Goal: Task Accomplishment & Management: Use online tool/utility

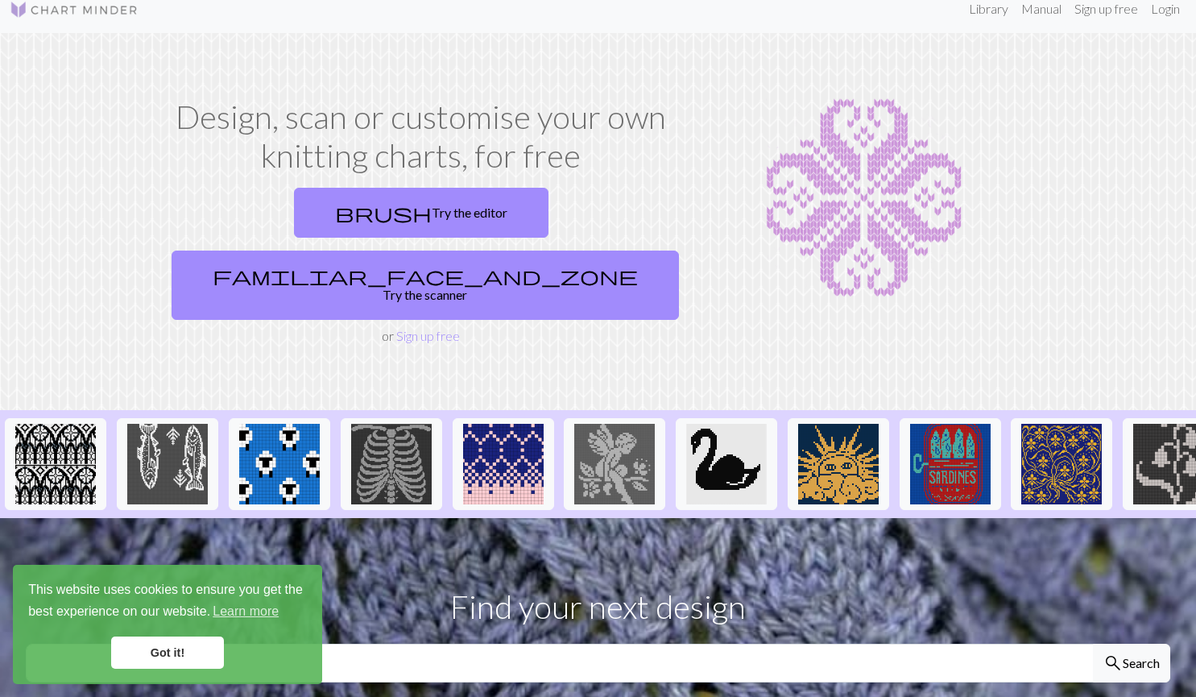
scroll to position [20, 0]
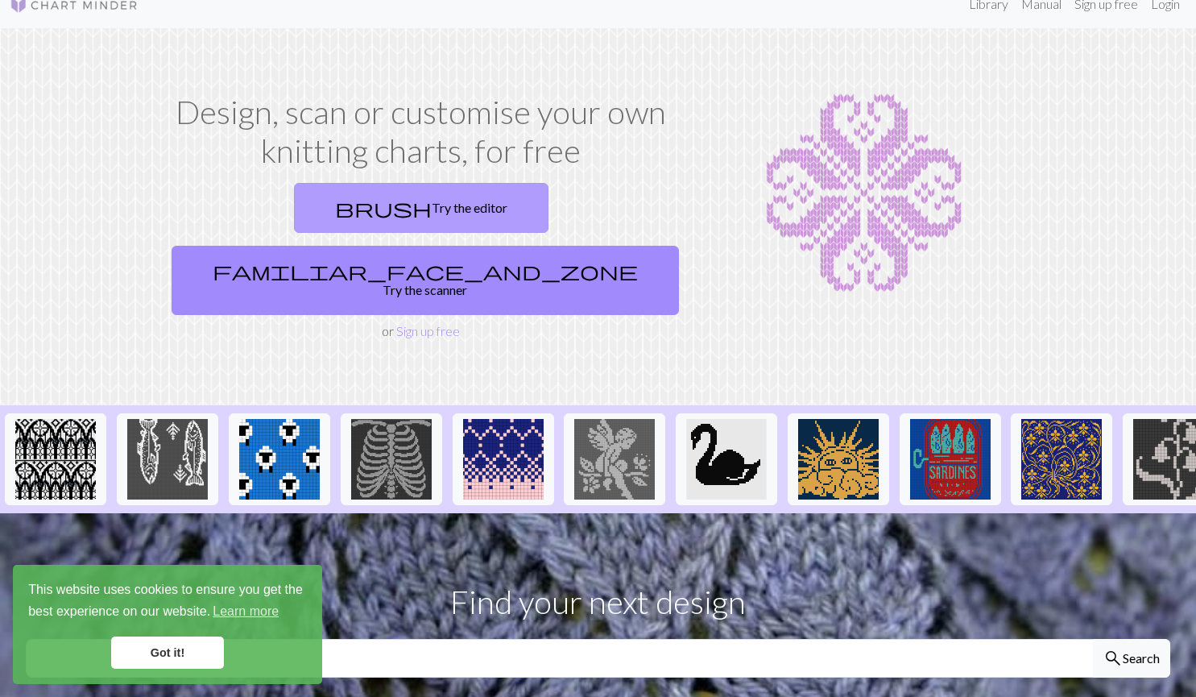
click at [335, 210] on span "brush" at bounding box center [383, 208] width 97 height 23
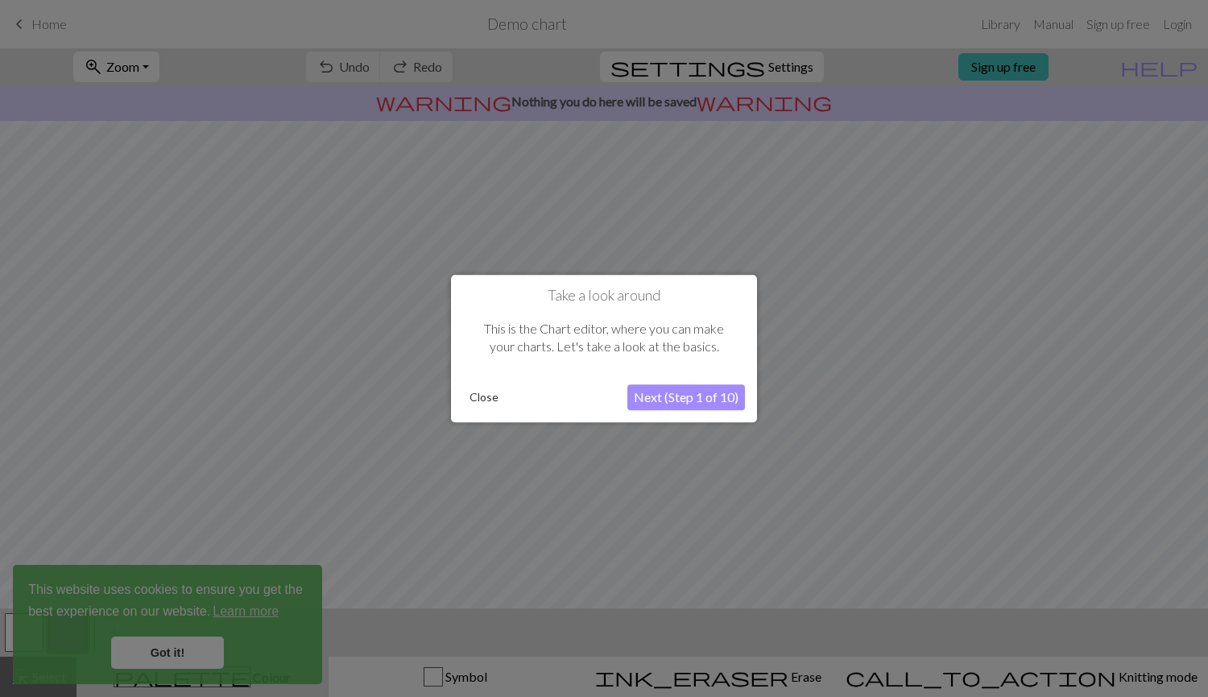
click at [35, 20] on div at bounding box center [604, 348] width 1208 height 697
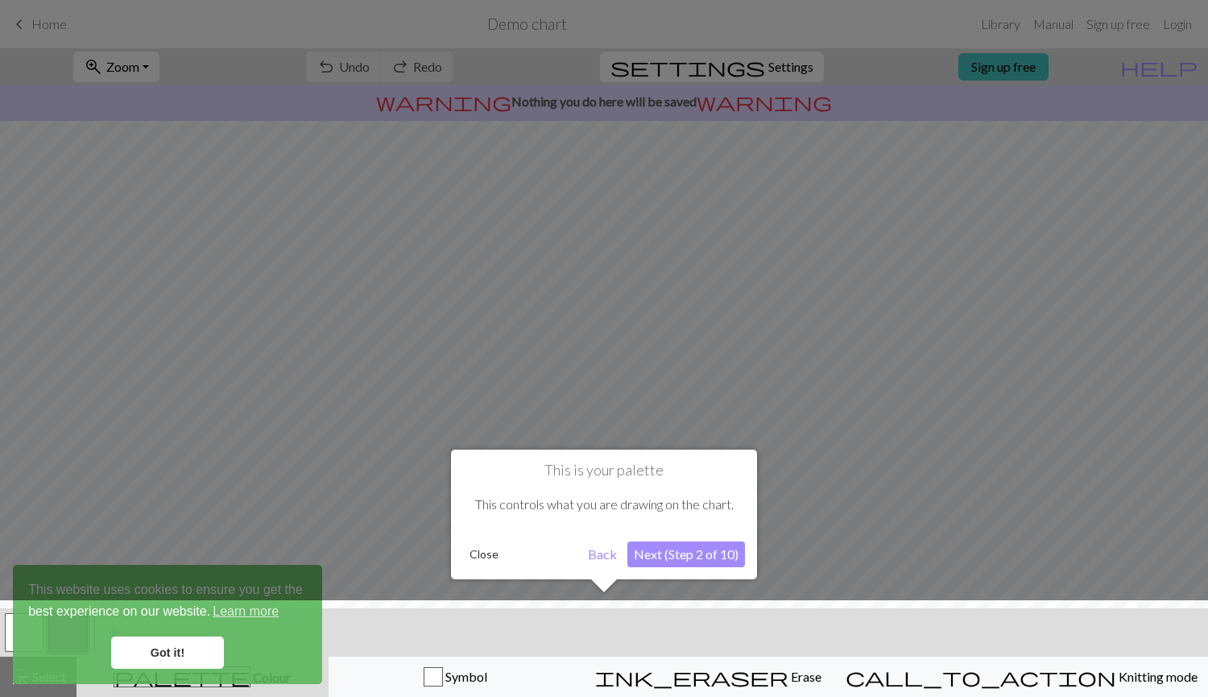
click at [603, 554] on button "Back" at bounding box center [603, 554] width 42 height 26
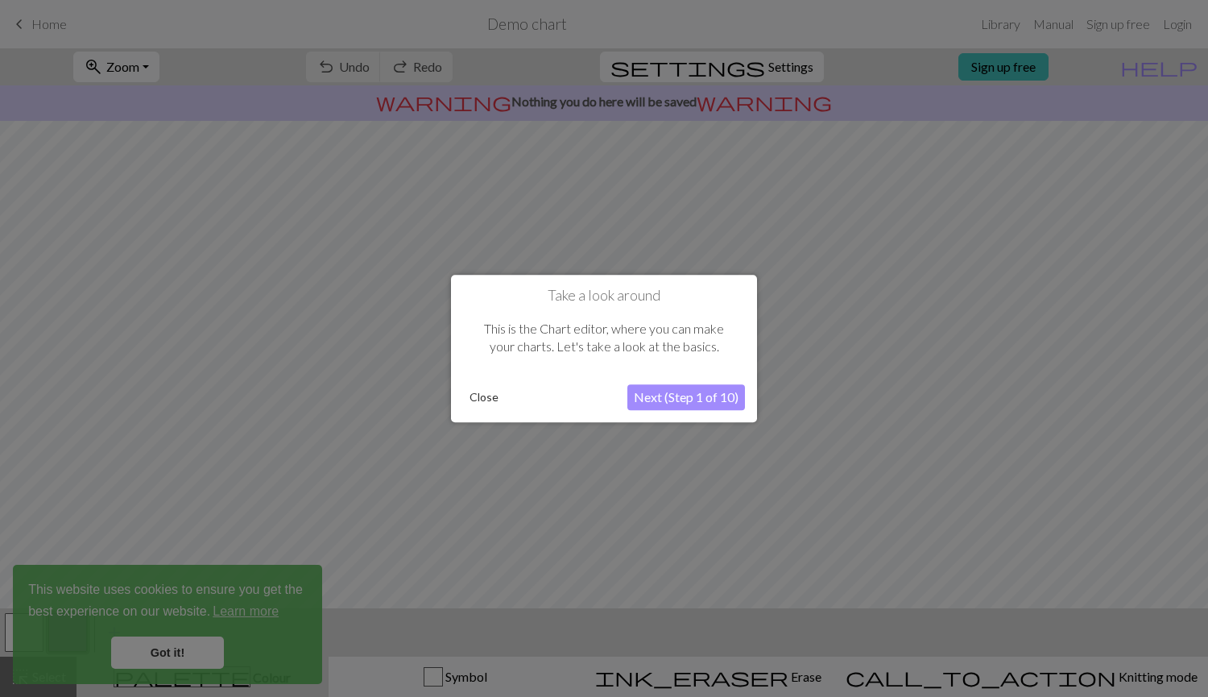
click at [499, 385] on button "Close" at bounding box center [484, 397] width 42 height 24
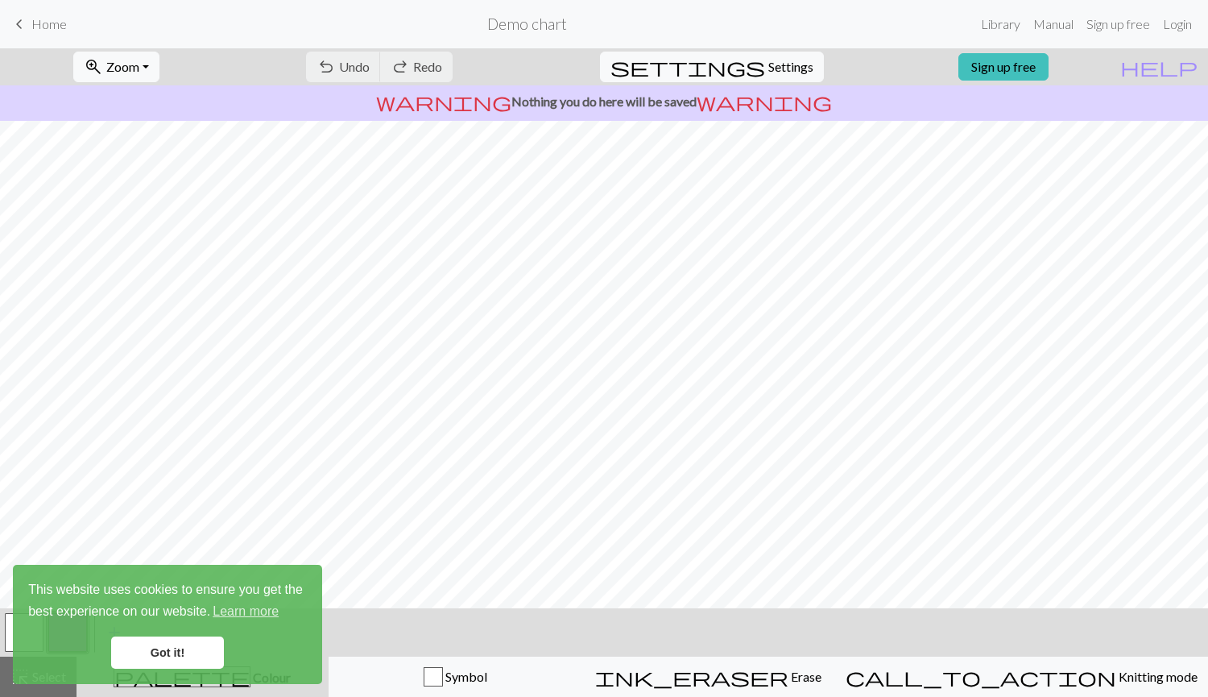
click at [25, 22] on span "keyboard_arrow_left" at bounding box center [19, 24] width 19 height 23
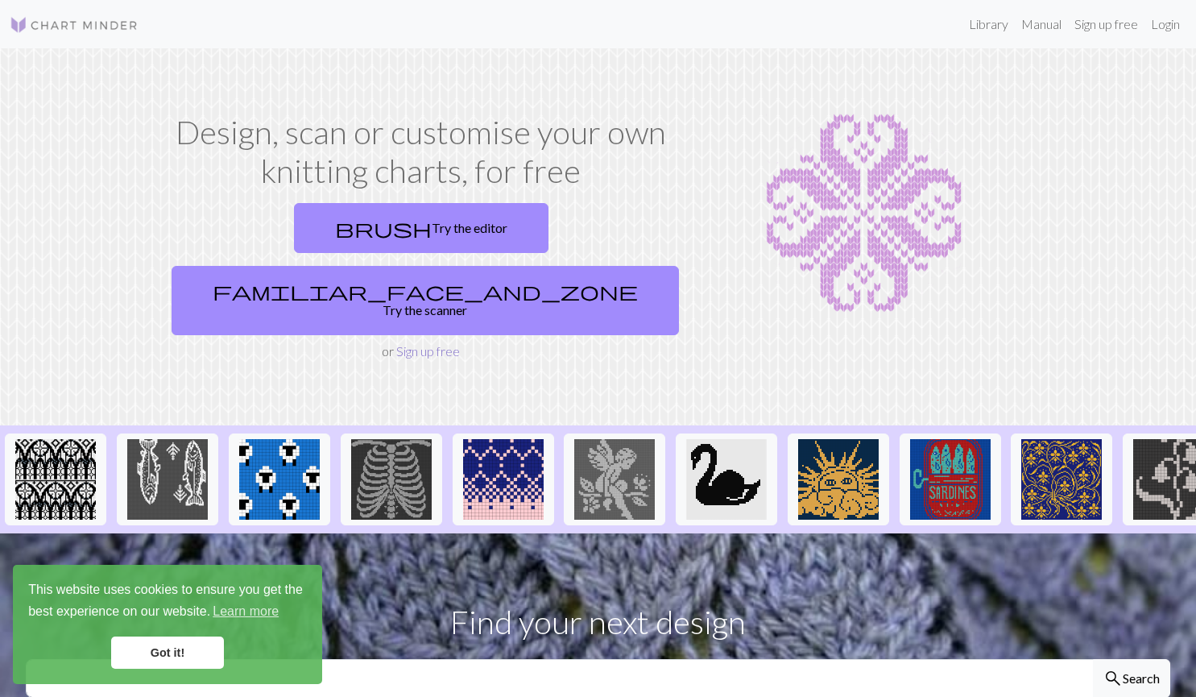
click at [420, 343] on link "Sign up free" at bounding box center [428, 350] width 64 height 15
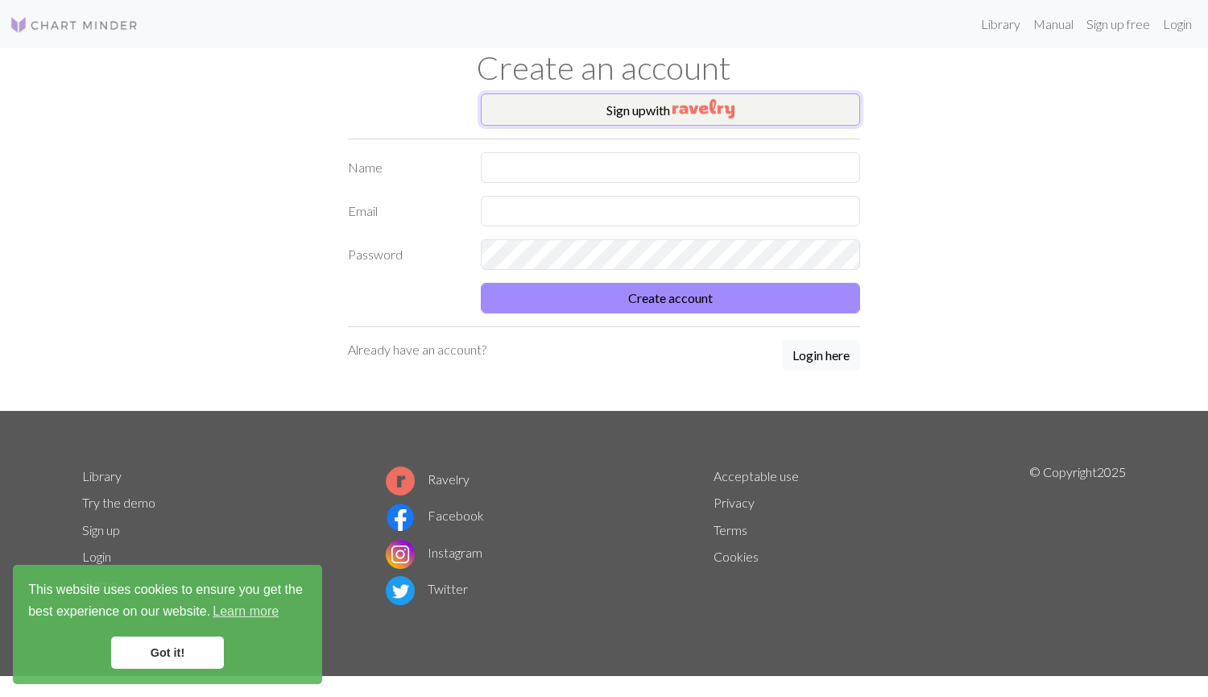
click at [642, 114] on button "Sign up with" at bounding box center [670, 109] width 379 height 32
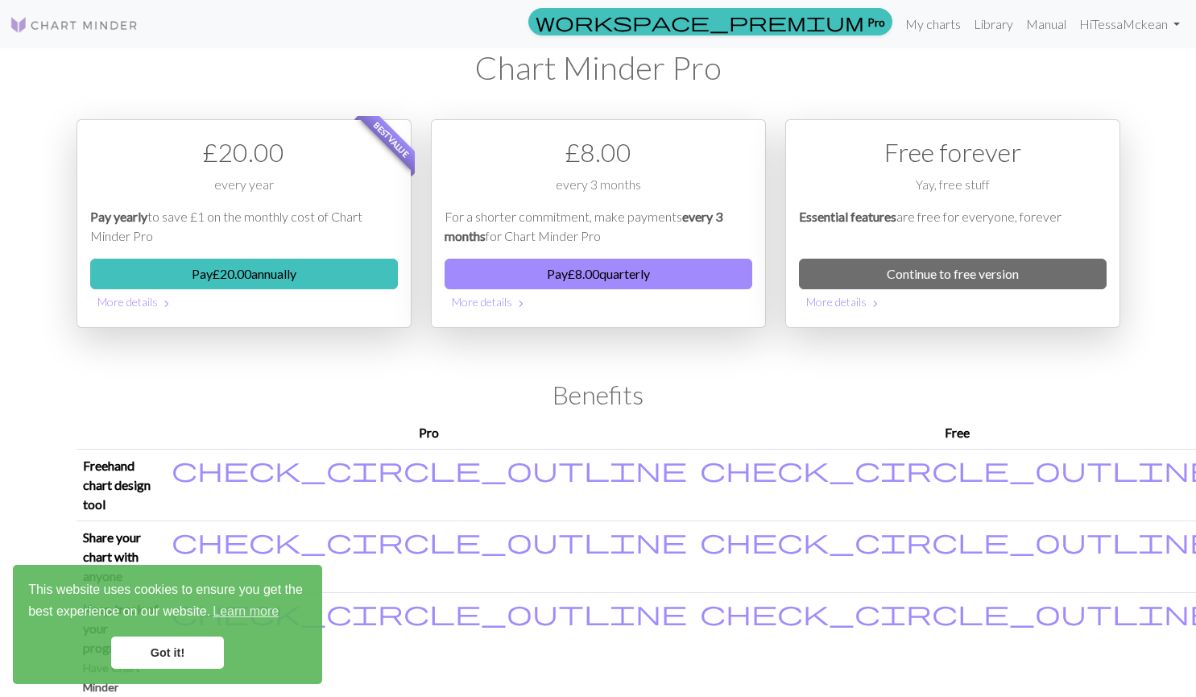
scroll to position [4, 0]
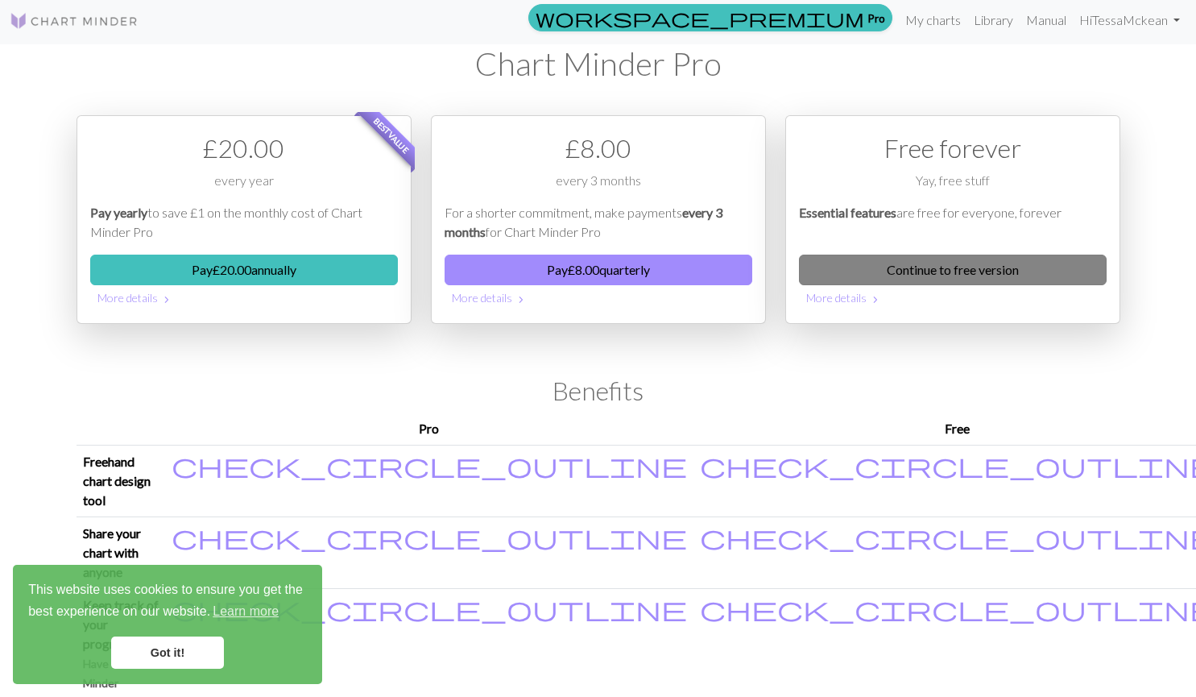
click at [882, 268] on link "Continue to free version" at bounding box center [953, 270] width 308 height 31
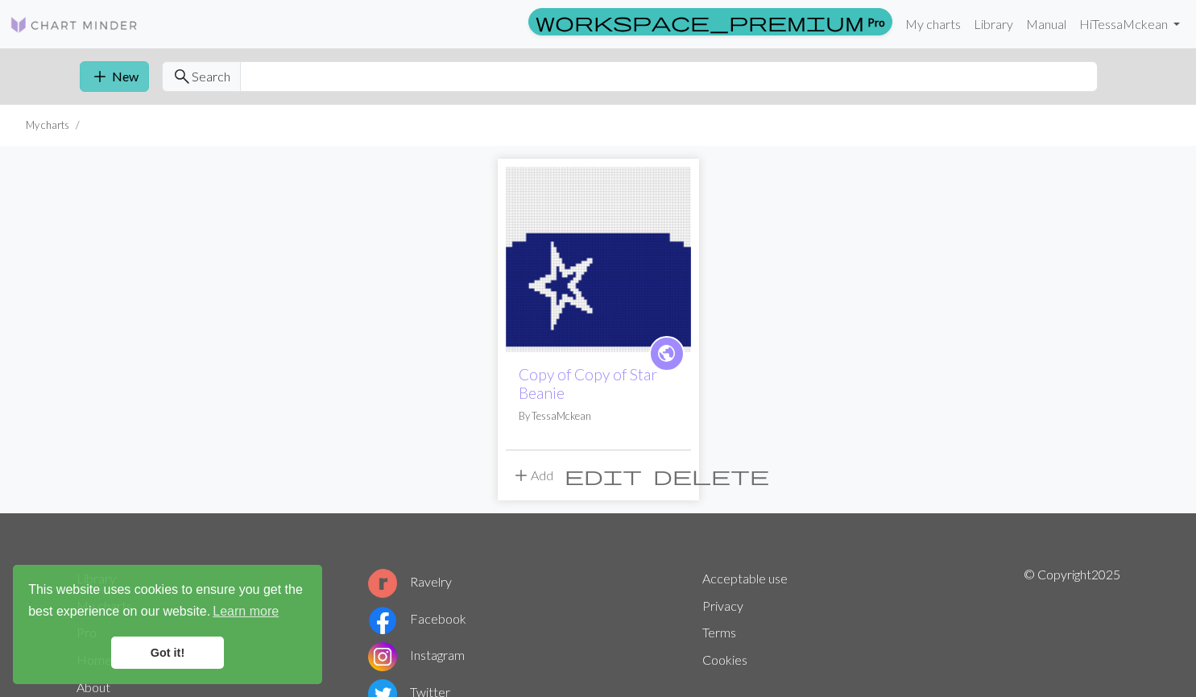
click at [141, 80] on button "add New" at bounding box center [114, 76] width 69 height 31
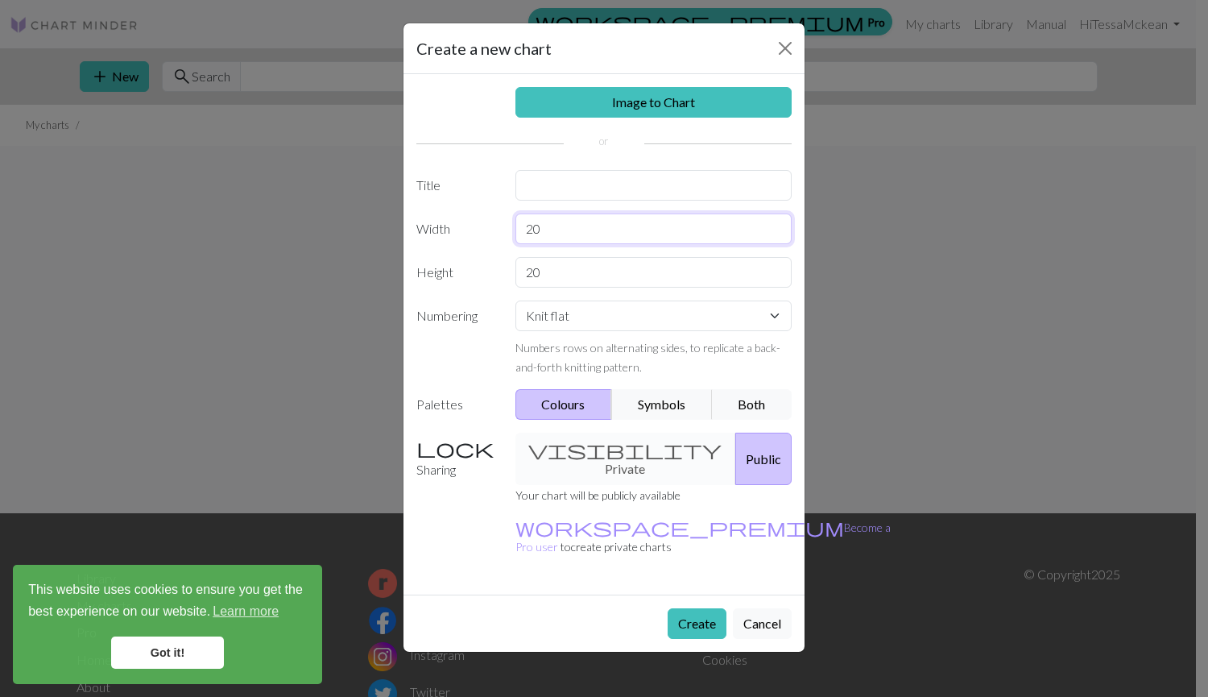
click at [574, 238] on input "20" at bounding box center [654, 228] width 277 height 31
type input "108"
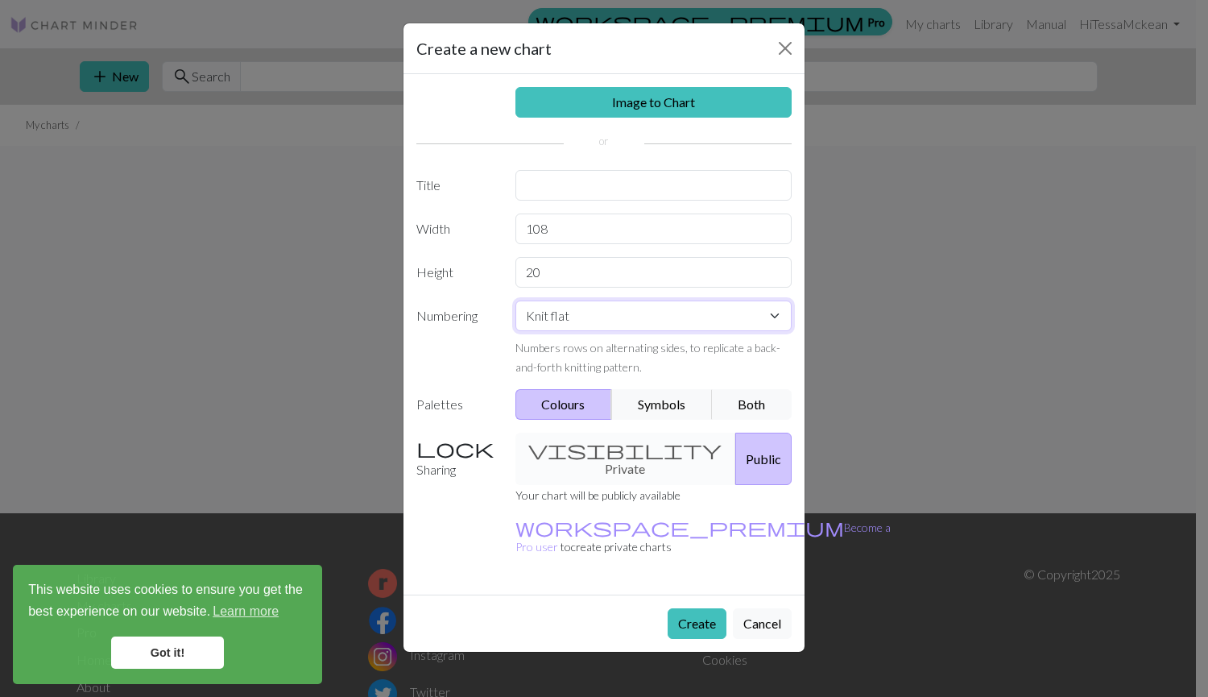
click at [603, 316] on select "Knit flat Knit in the round Lace knitting Cross stitch" at bounding box center [654, 316] width 277 height 31
select select "round"
click at [516, 301] on select "Knit flat Knit in the round Lace knitting Cross stitch" at bounding box center [654, 316] width 277 height 31
click at [547, 237] on input "108" at bounding box center [654, 228] width 277 height 31
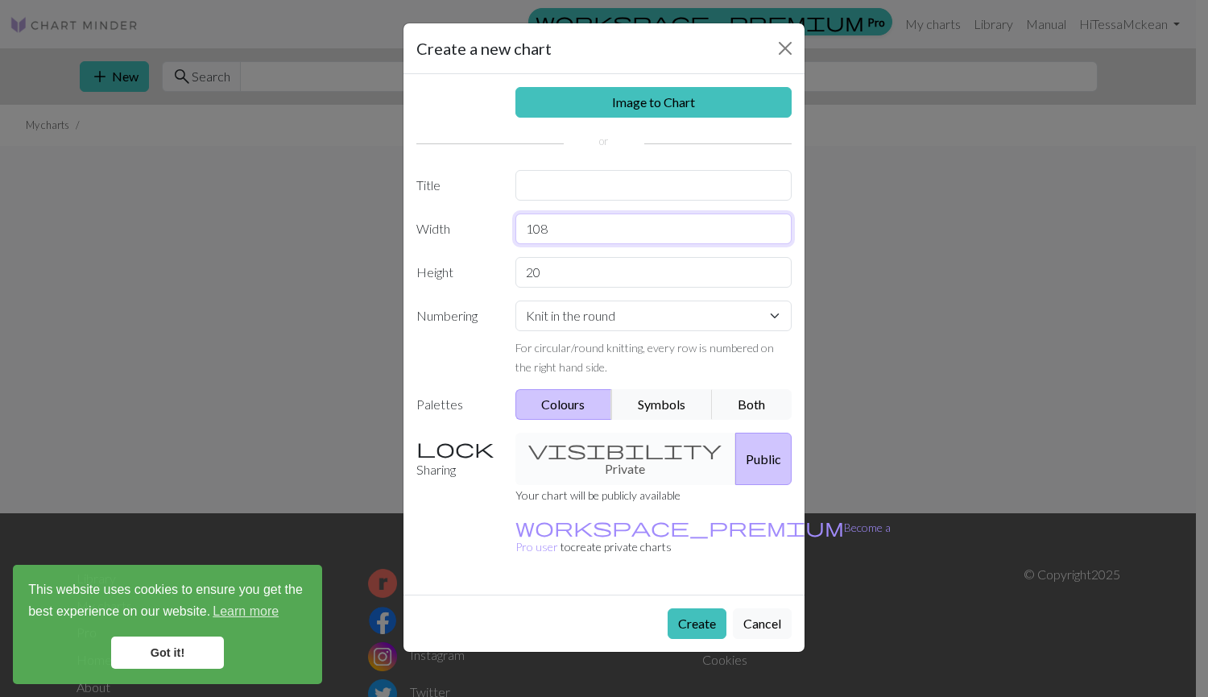
click at [547, 237] on input "108" at bounding box center [654, 228] width 277 height 31
type input "86"
click at [661, 400] on button "Symbols" at bounding box center [662, 404] width 102 height 31
click at [735, 392] on button "Both" at bounding box center [752, 404] width 81 height 31
click at [703, 608] on button "Create" at bounding box center [697, 623] width 59 height 31
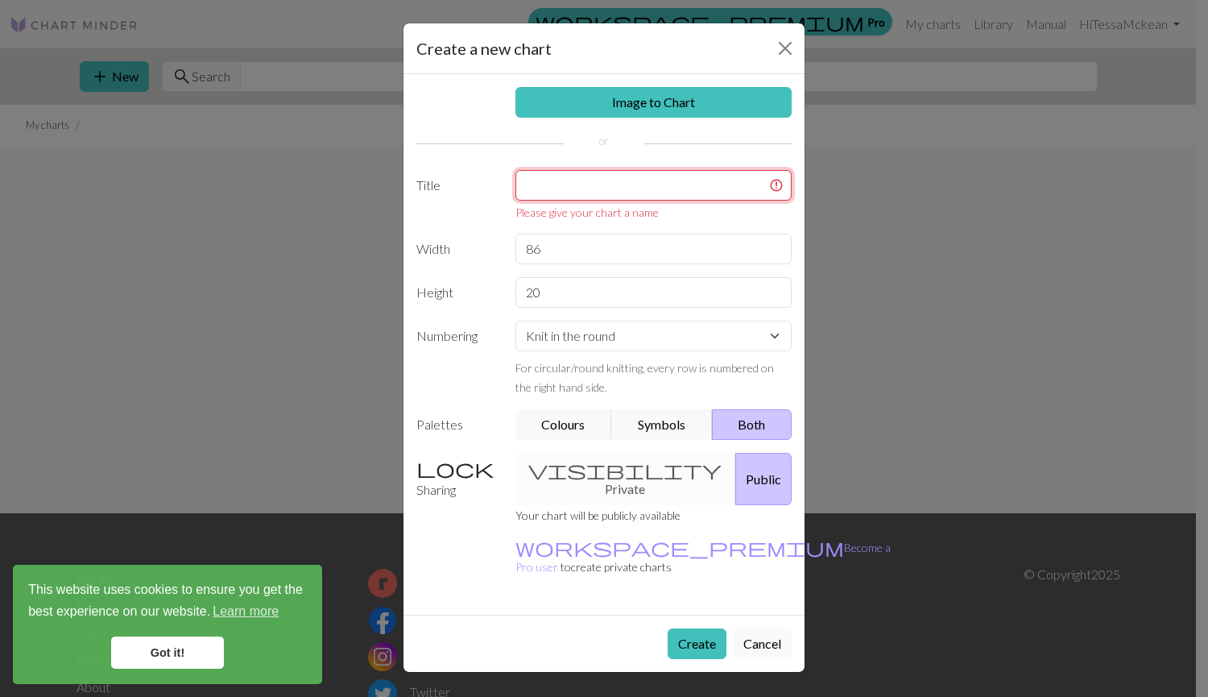
click at [582, 194] on input "text" at bounding box center [654, 185] width 277 height 31
click at [533, 289] on input "20" at bounding box center [654, 292] width 277 height 31
type input "8"
click at [704, 628] on button "Create" at bounding box center [697, 643] width 59 height 31
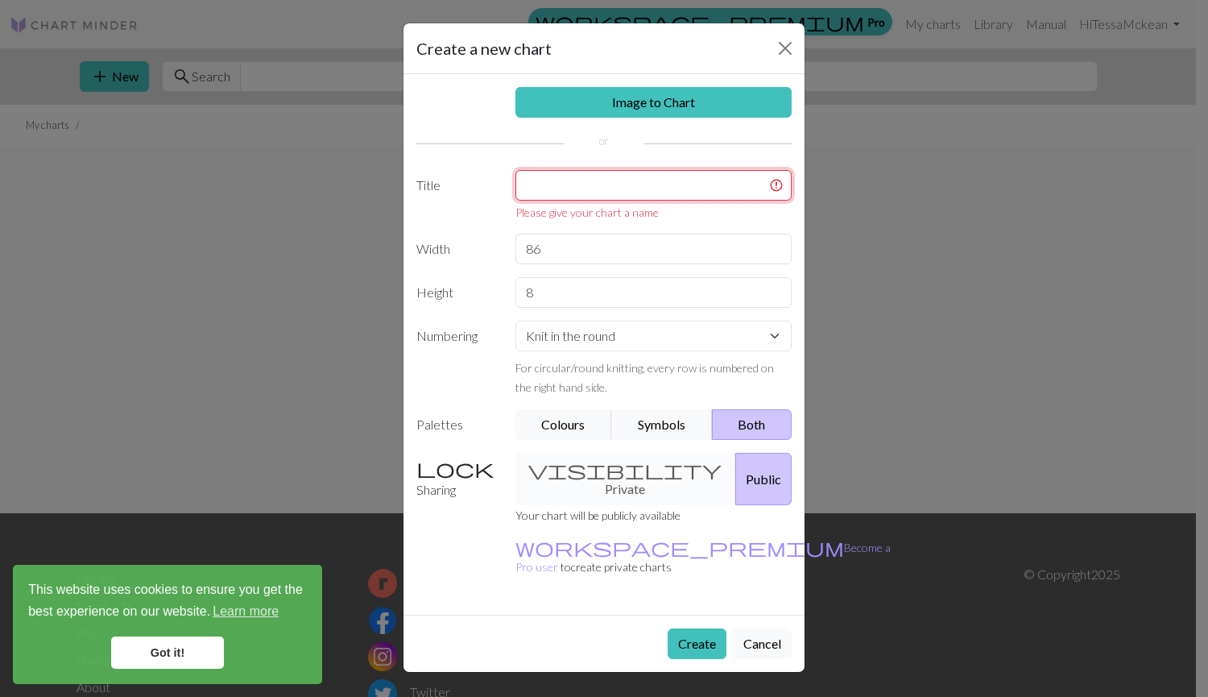
click at [578, 193] on input "text" at bounding box center [654, 185] width 277 height 31
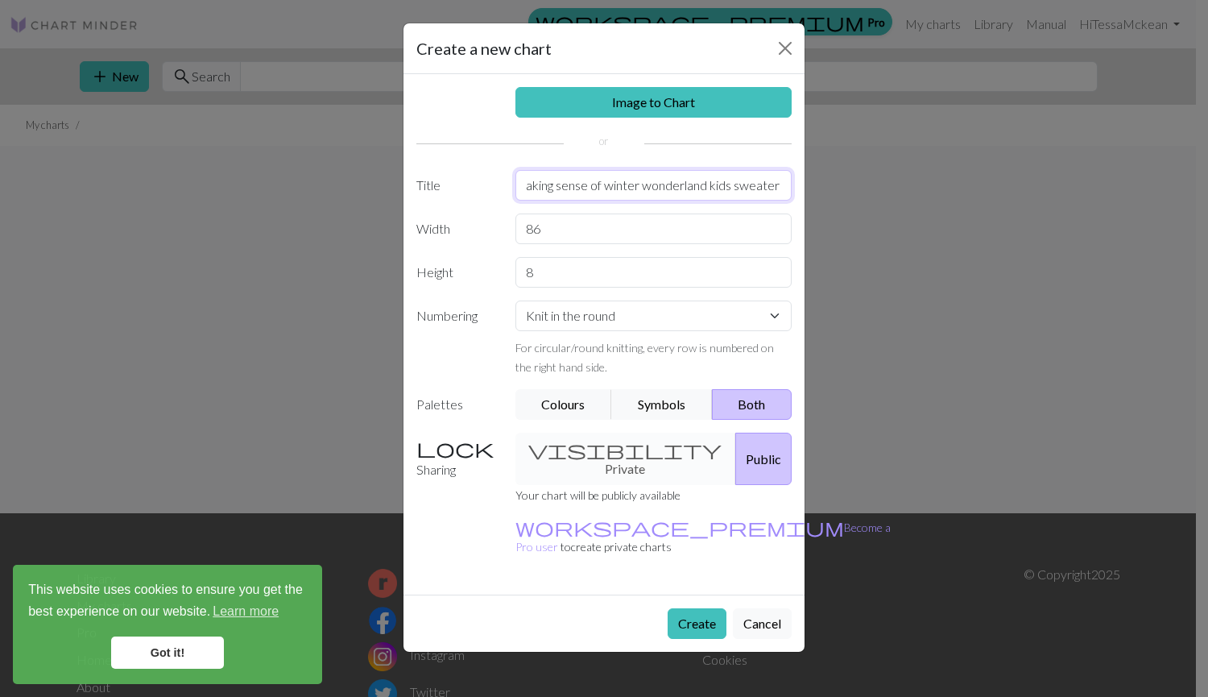
scroll to position [0, 19]
type input "Making sense of winter wonderland kids sweater 1"
click at [698, 608] on button "Create" at bounding box center [697, 623] width 59 height 31
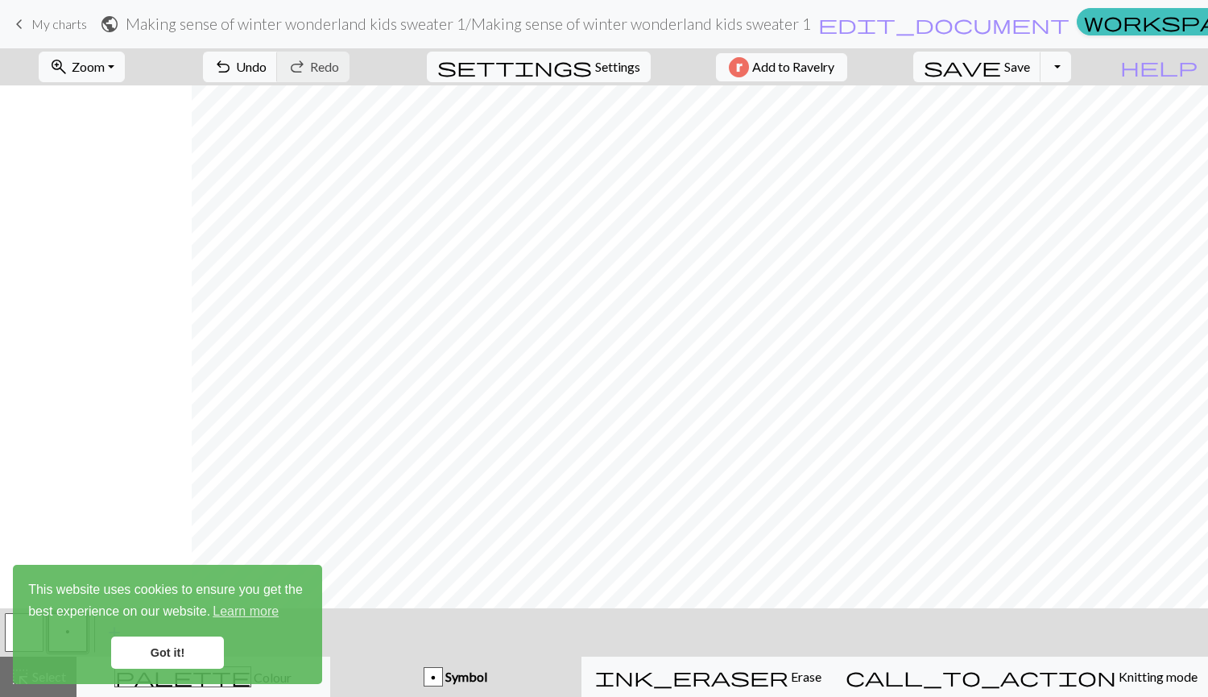
scroll to position [0, 192]
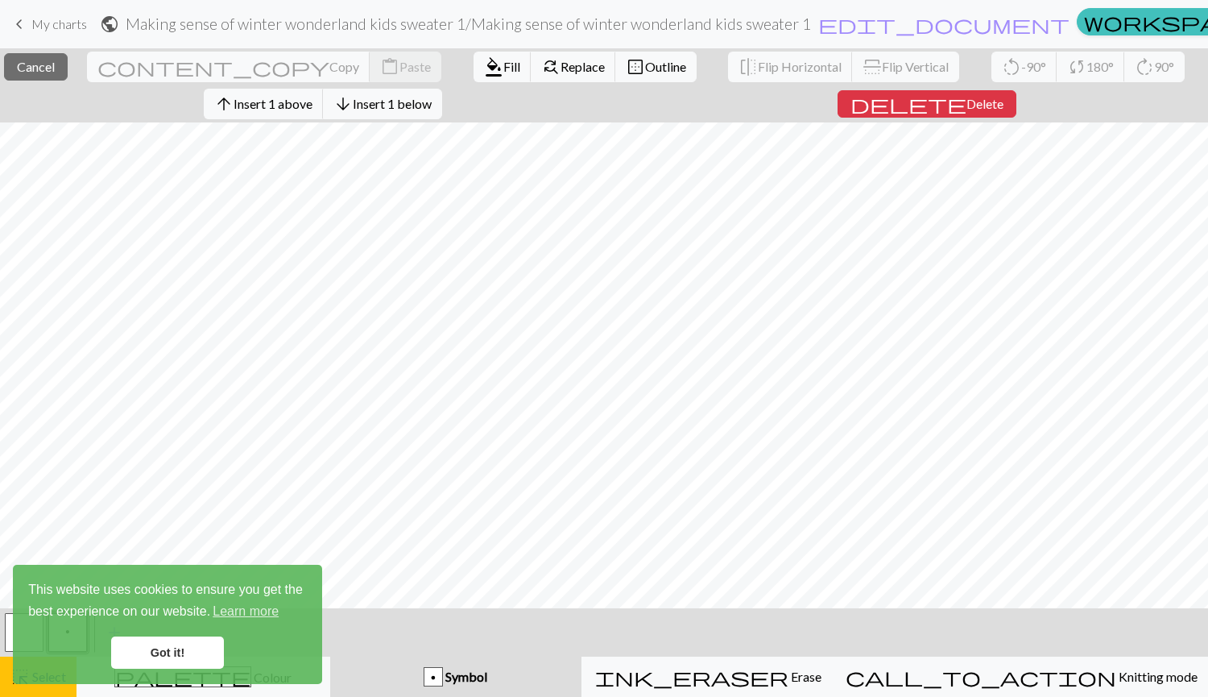
click at [168, 640] on link "Got it!" at bounding box center [167, 652] width 113 height 32
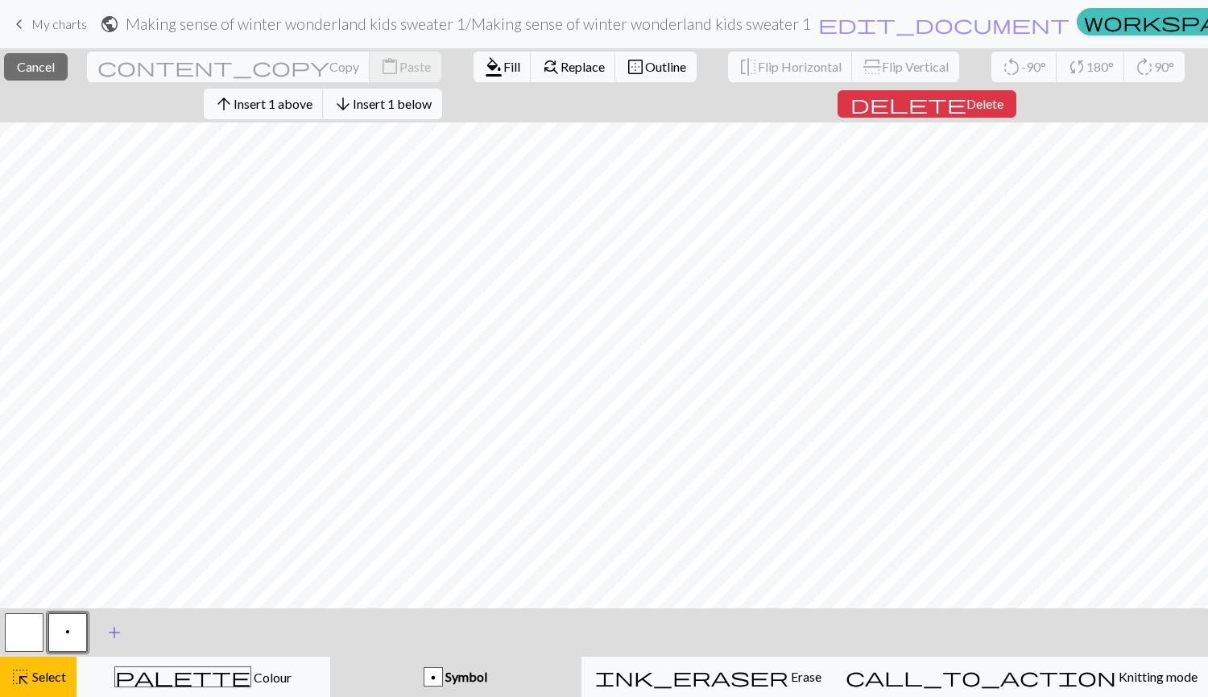
click at [116, 626] on span "add" at bounding box center [114, 632] width 19 height 23
click at [116, 626] on button "button" at bounding box center [111, 632] width 39 height 39
click at [71, 628] on button "p" at bounding box center [67, 632] width 39 height 39
click at [98, 628] on button "button" at bounding box center [111, 632] width 39 height 39
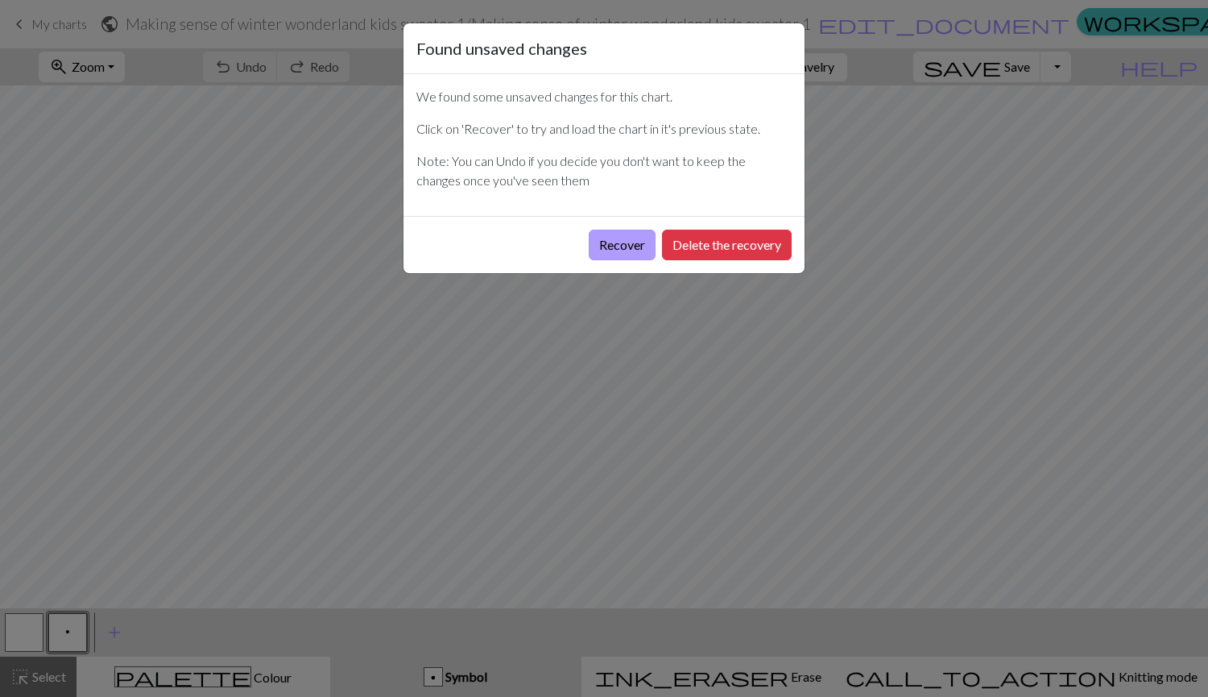
click at [635, 248] on button "Recover" at bounding box center [622, 245] width 67 height 31
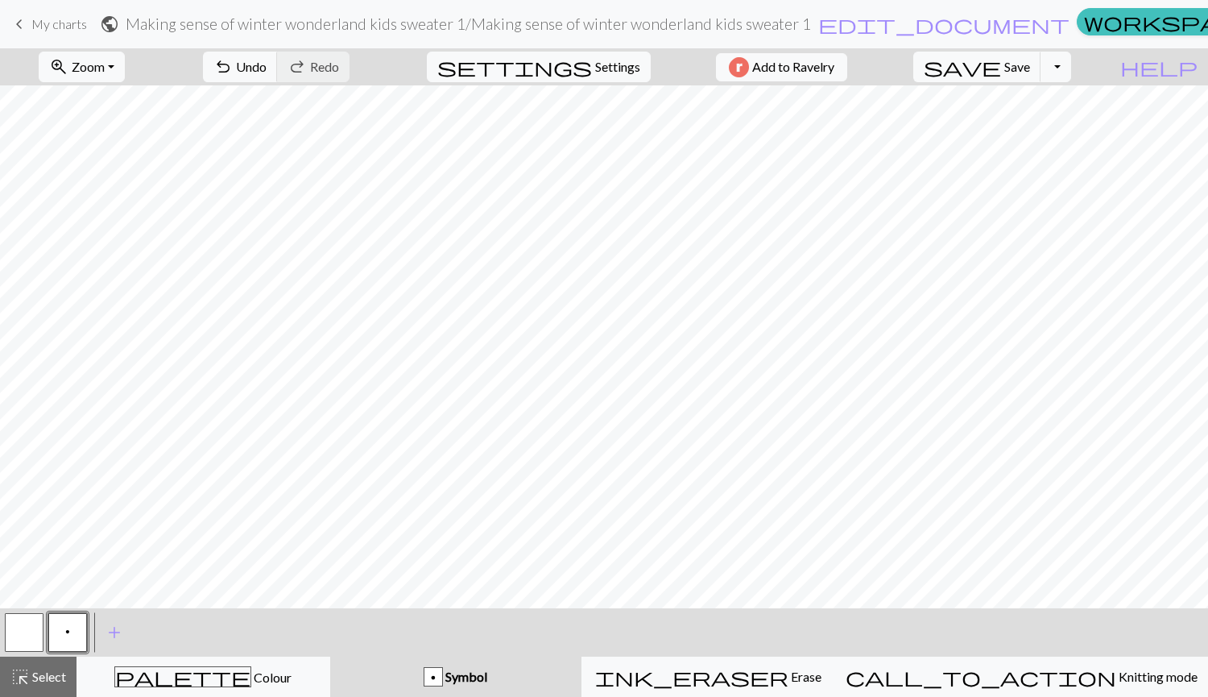
scroll to position [12, 0]
click at [487, 679] on span "Symbol" at bounding box center [465, 676] width 44 height 15
drag, startPoint x: 18, startPoint y: 630, endPoint x: 1, endPoint y: 632, distance: 17.0
click at [1, 632] on div "< p > add Add a symbol" at bounding box center [604, 632] width 1208 height 48
click at [114, 632] on span "add" at bounding box center [114, 632] width 19 height 23
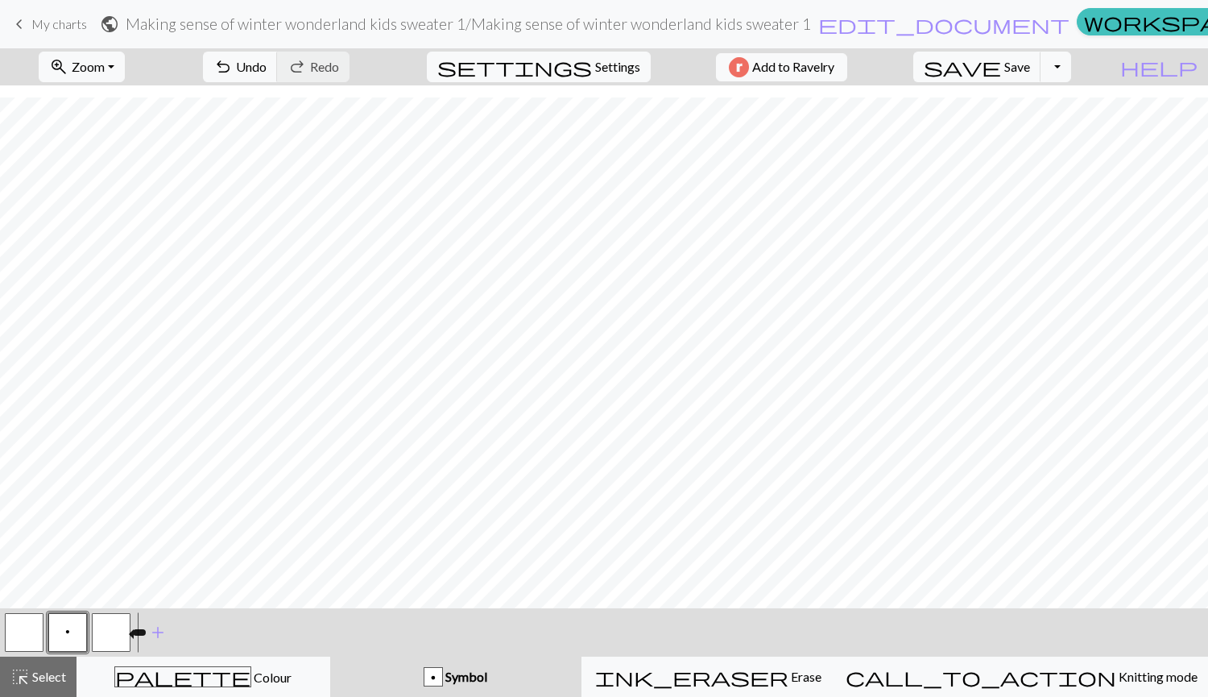
click at [114, 632] on button "button" at bounding box center [111, 632] width 39 height 39
click at [107, 630] on button "button" at bounding box center [111, 632] width 39 height 39
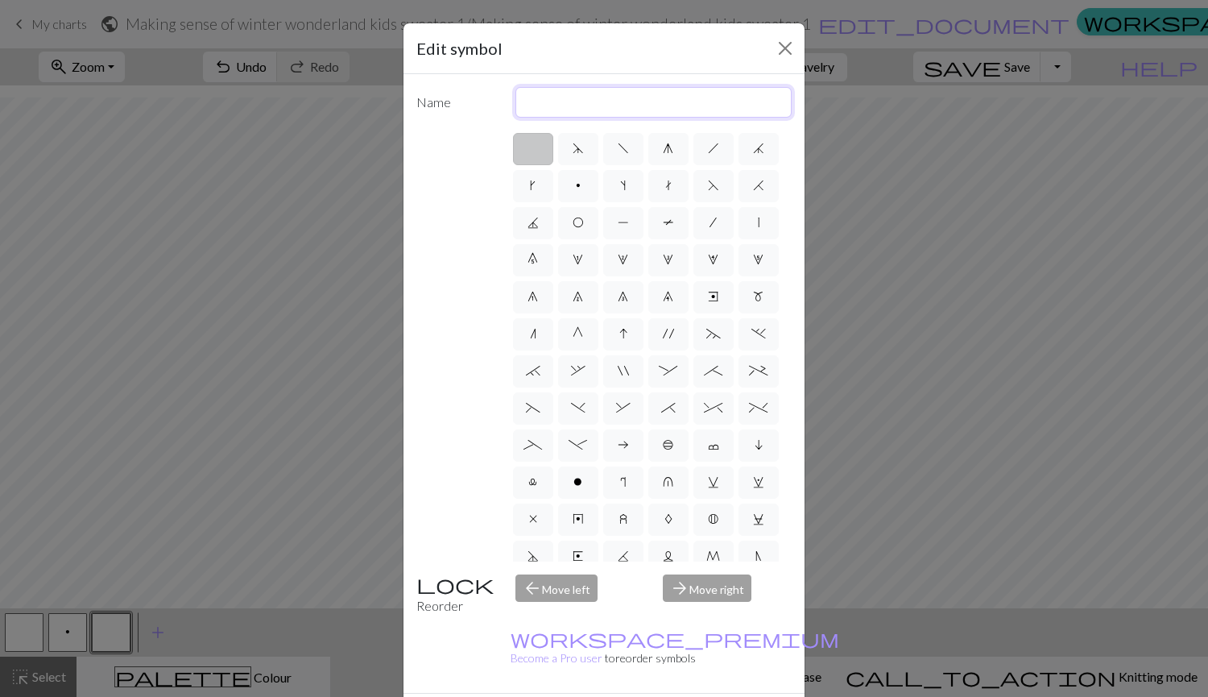
click at [629, 108] on input "text" at bounding box center [654, 102] width 277 height 31
type input "c"
click at [776, 48] on button "Close" at bounding box center [786, 48] width 26 height 26
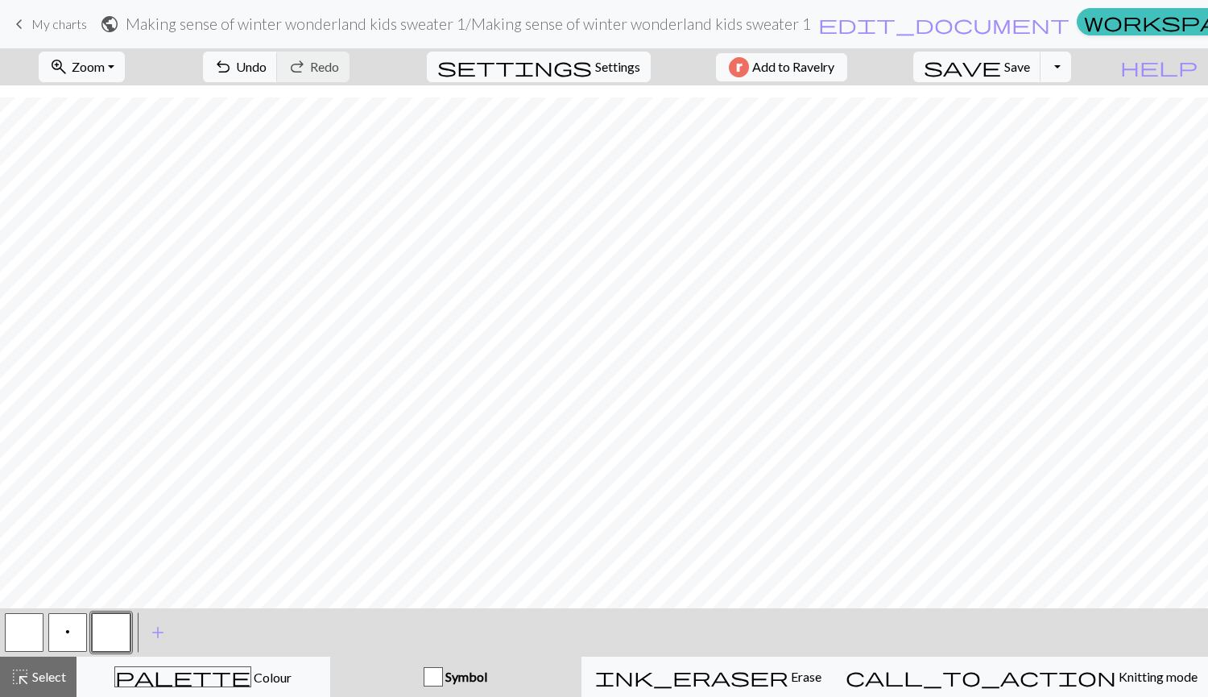
click at [59, 640] on button "p" at bounding box center [67, 632] width 39 height 39
click at [105, 648] on button "button" at bounding box center [111, 632] width 39 height 39
click at [118, 634] on button "button" at bounding box center [111, 632] width 39 height 39
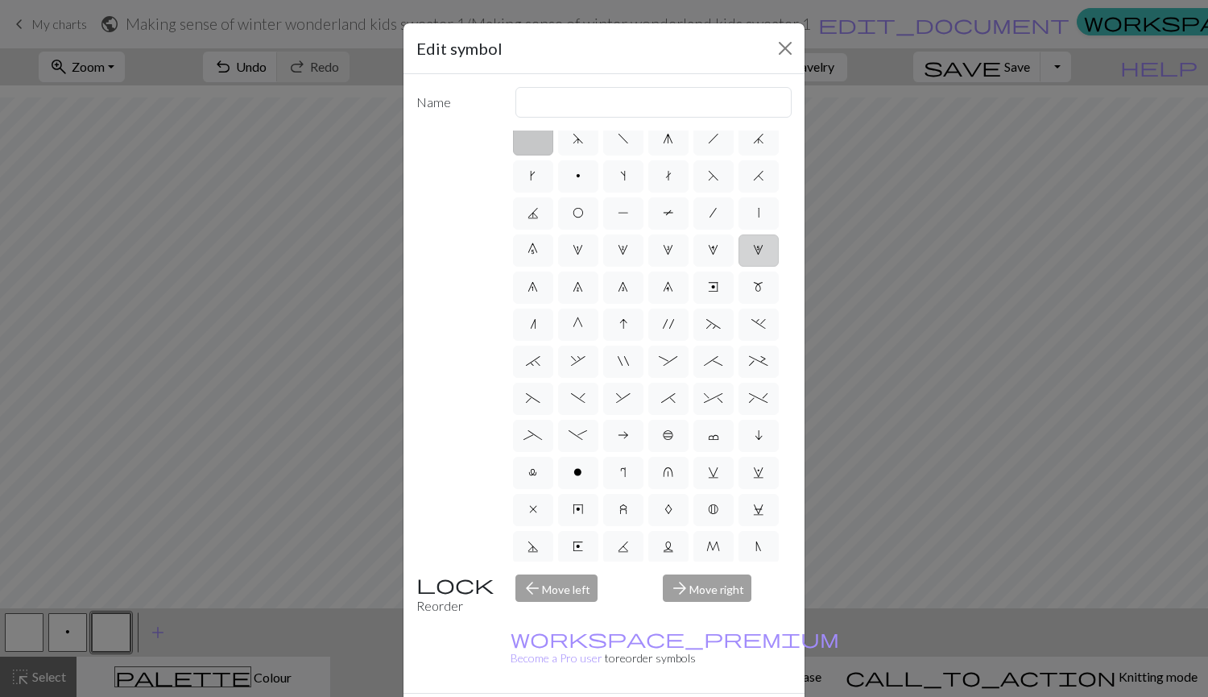
scroll to position [11, 0]
click at [739, 191] on label "H" at bounding box center [759, 175] width 40 height 32
click at [753, 186] on input "H" at bounding box center [758, 181] width 10 height 10
radio input "true"
type input "k2tog"
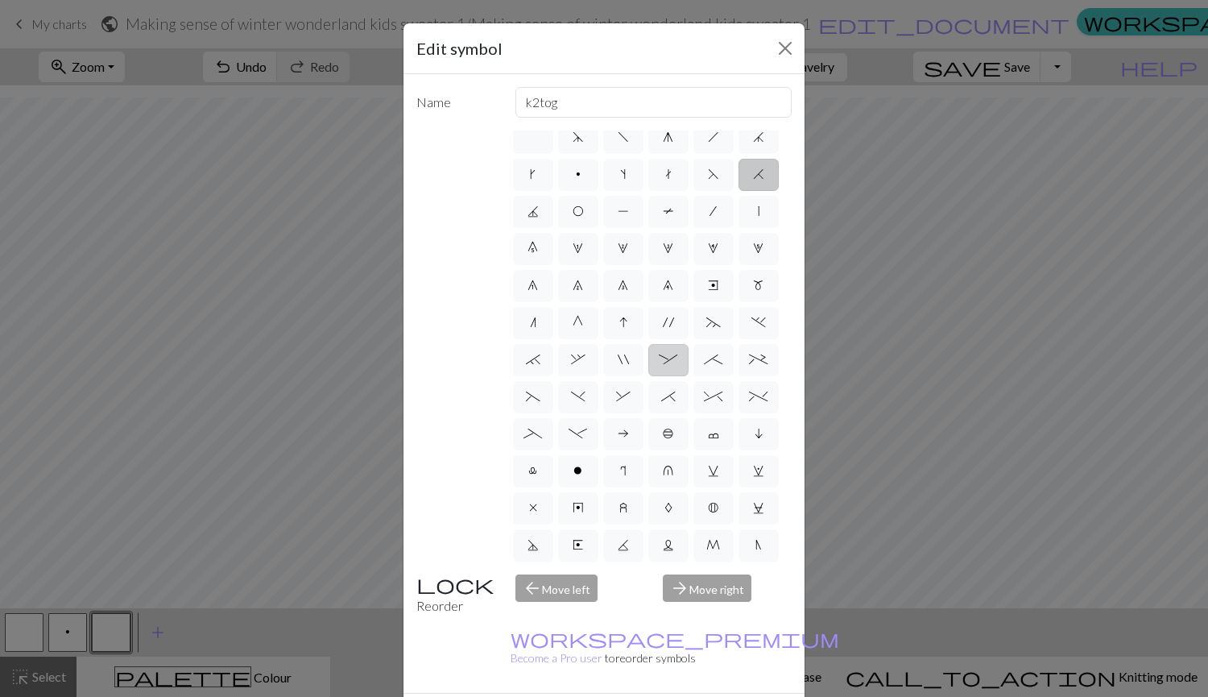
click at [678, 366] on span ":" at bounding box center [668, 359] width 19 height 13
click at [669, 371] on input ":" at bounding box center [664, 366] width 10 height 10
radio input "true"
type input "left part of 4+ stitch cable wyib"
click at [644, 413] on label "&" at bounding box center [623, 397] width 40 height 32
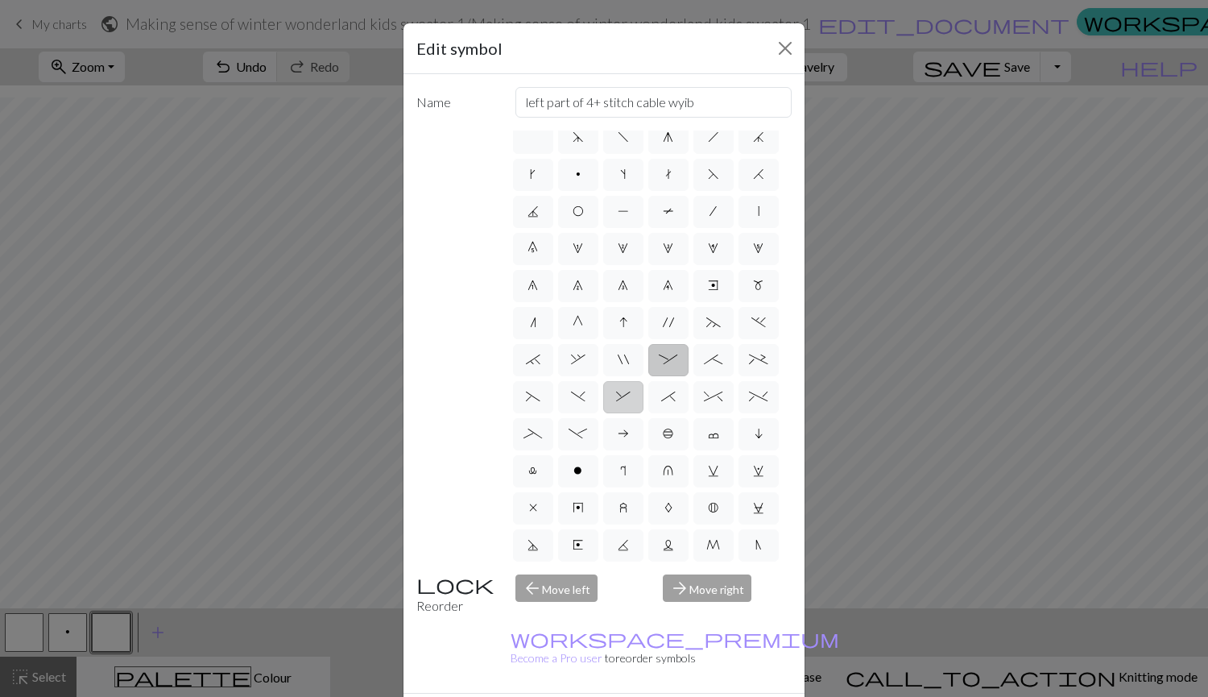
click at [627, 408] on input "&" at bounding box center [621, 403] width 10 height 10
radio input "true"
type input "left part of right 3+ stitch cable, wyib"
click at [678, 366] on span ":" at bounding box center [668, 359] width 19 height 13
click at [669, 371] on input ":" at bounding box center [664, 366] width 10 height 10
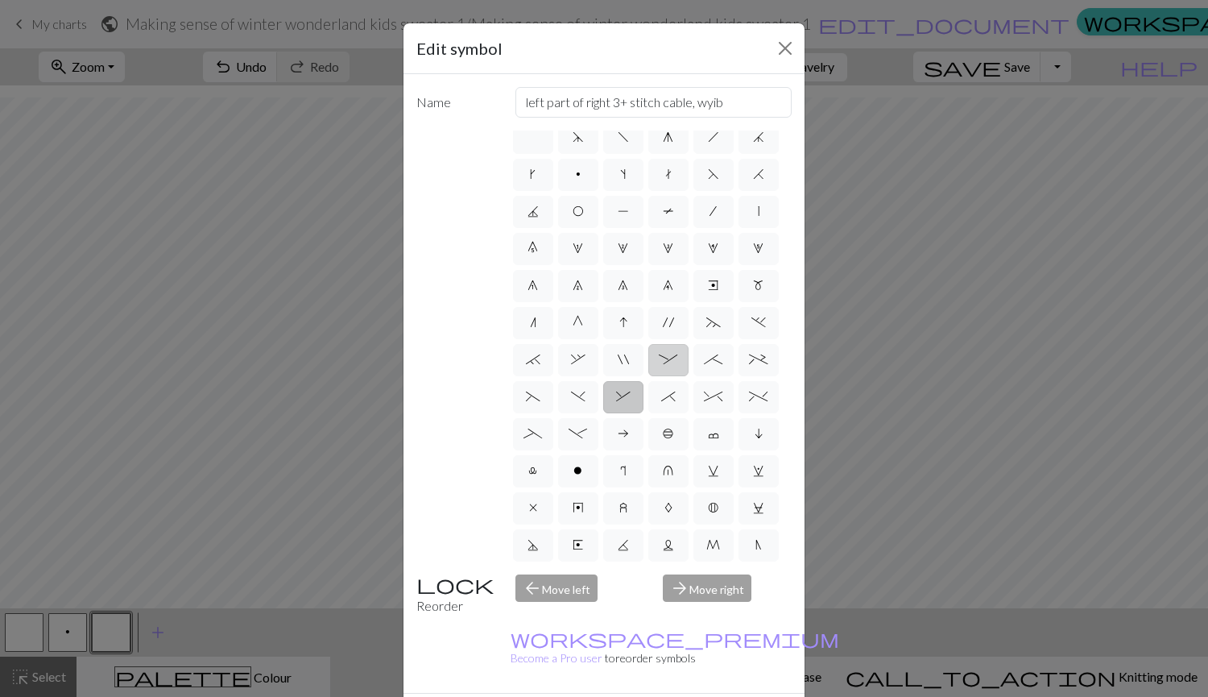
radio input "true"
type input "left part of 4+ stitch cable wyib"
click at [707, 329] on span "~" at bounding box center [714, 322] width 15 height 13
click at [707, 334] on input "~" at bounding box center [712, 329] width 10 height 10
radio input "true"
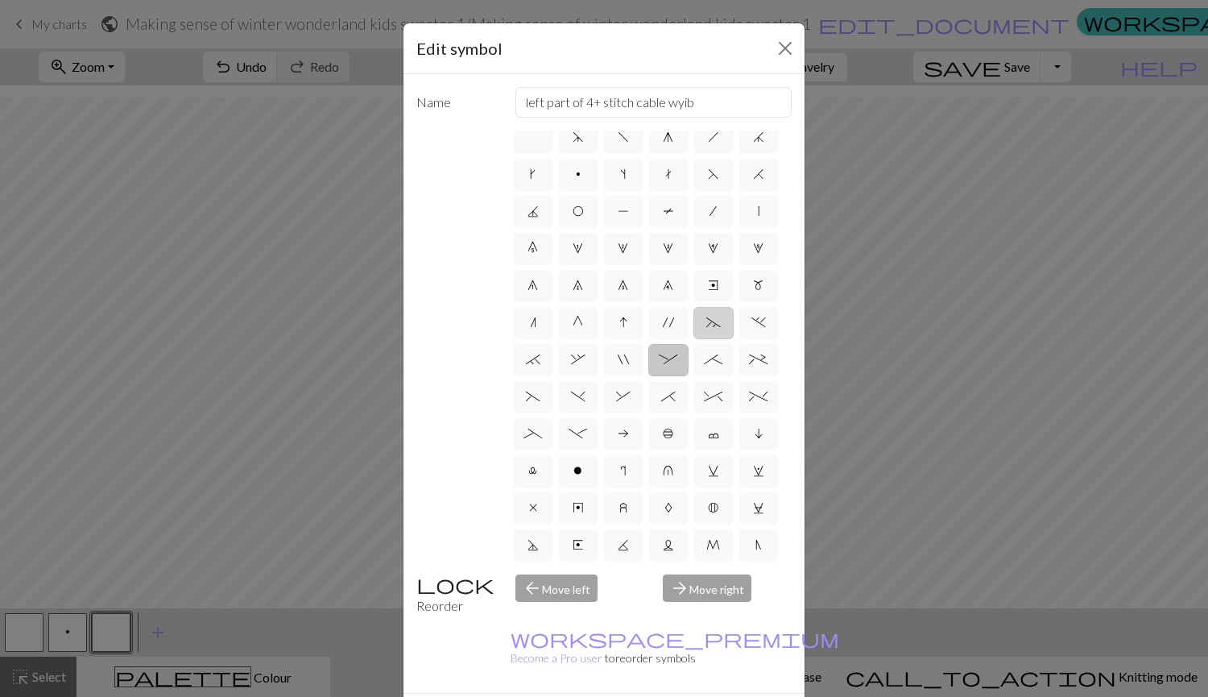
type input "3+ stitch left twist"
click at [689, 376] on label ":" at bounding box center [669, 360] width 40 height 32
click at [669, 371] on input ":" at bounding box center [664, 366] width 10 height 10
radio input "true"
type input "left part of 4+ stitch cable wyib"
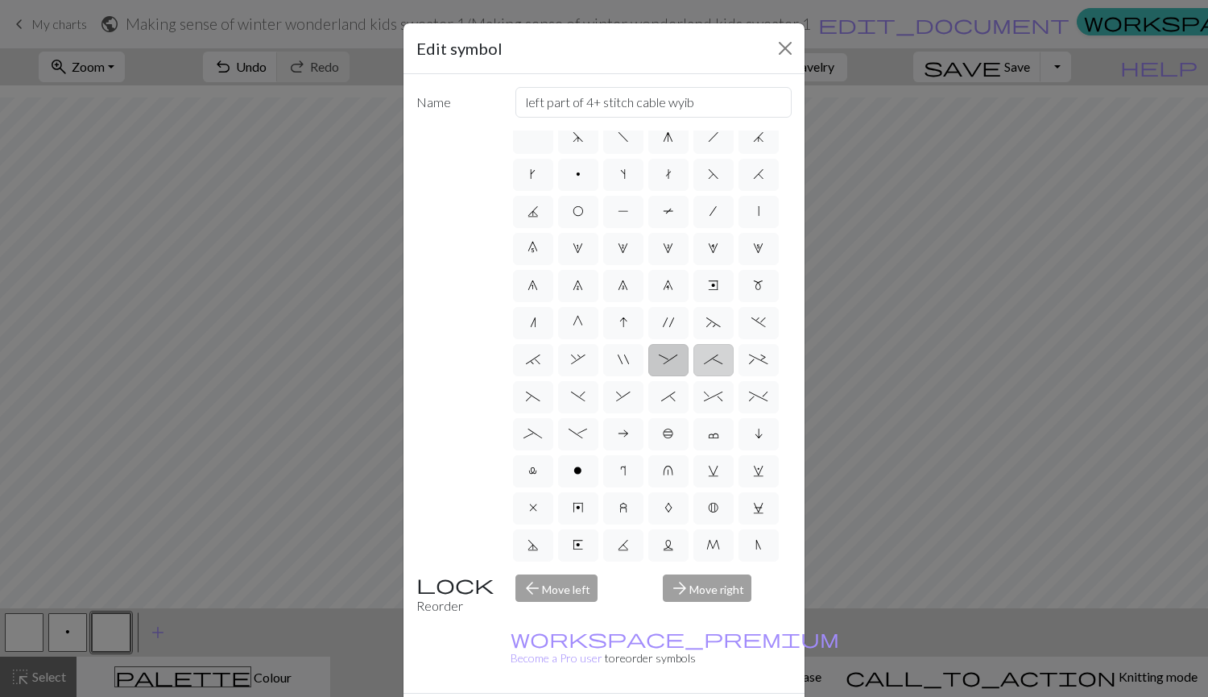
click at [694, 376] on label ";" at bounding box center [714, 360] width 40 height 32
click at [704, 371] on input ";" at bounding box center [709, 366] width 10 height 10
radio input "true"
type input "right part of 4+ stitch cable wyib"
click at [678, 366] on span ":" at bounding box center [668, 359] width 19 height 13
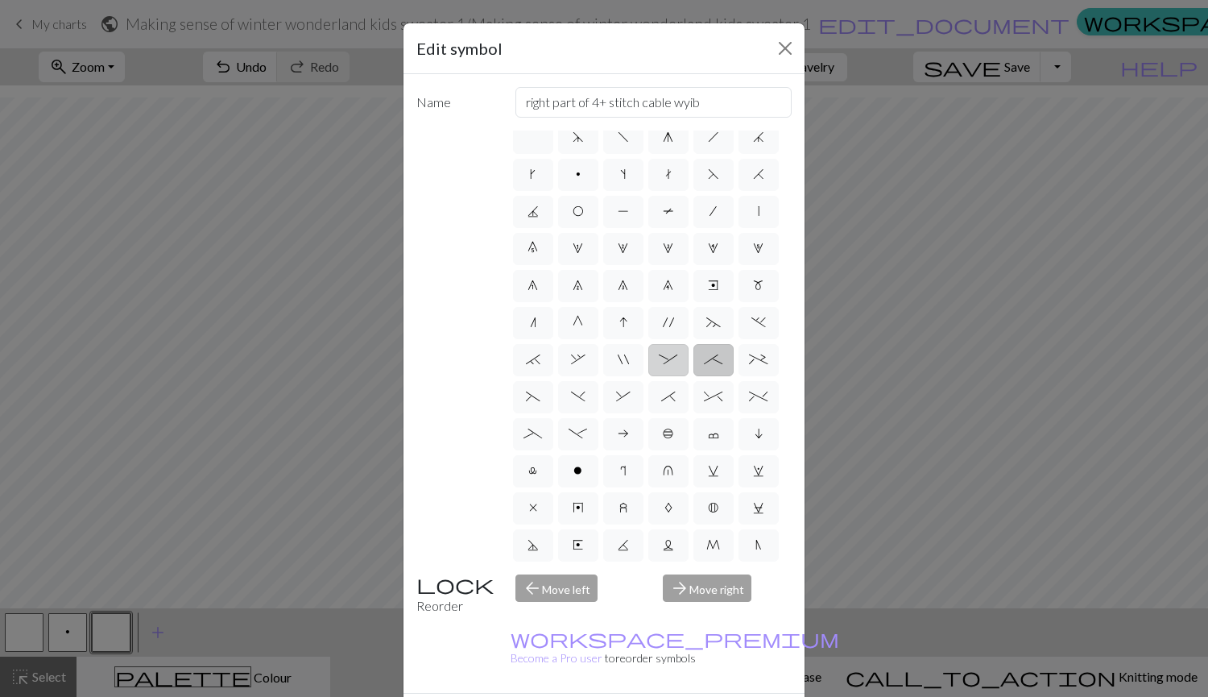
click at [669, 371] on input ":" at bounding box center [664, 366] width 10 height 10
radio input "true"
type input "left part of 4+ stitch cable wyib"
click at [689, 267] on label ":" at bounding box center [669, 283] width 40 height 32
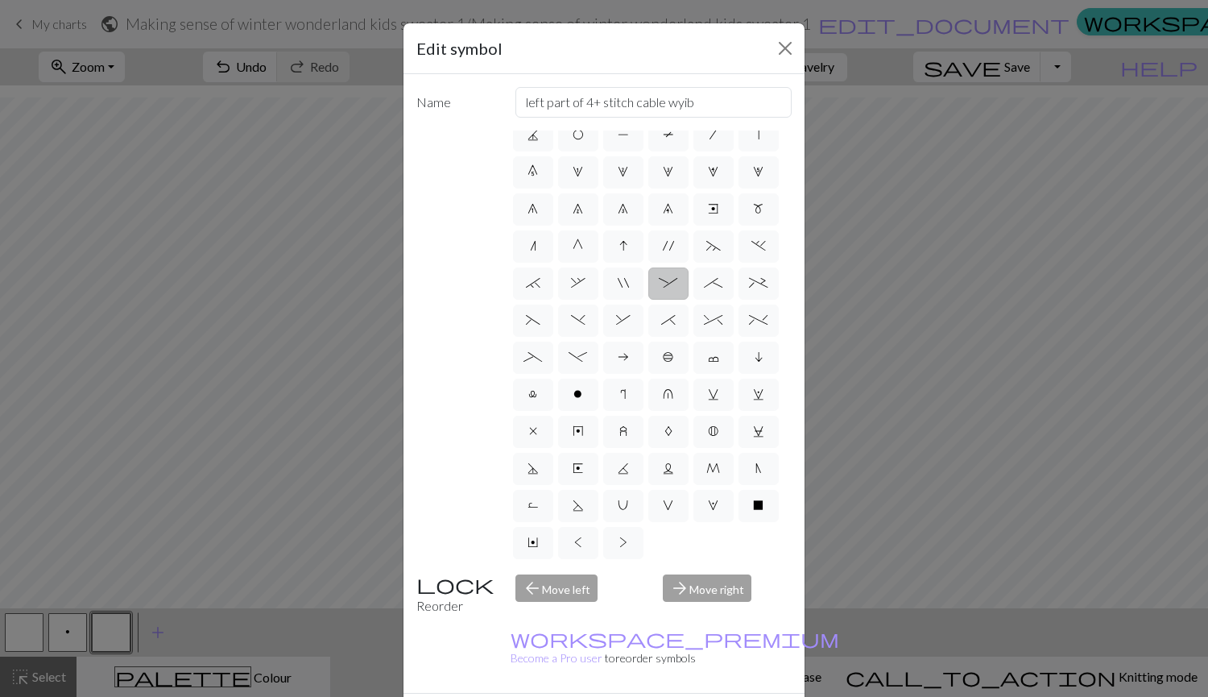
click at [669, 361] on input ":" at bounding box center [664, 366] width 10 height 10
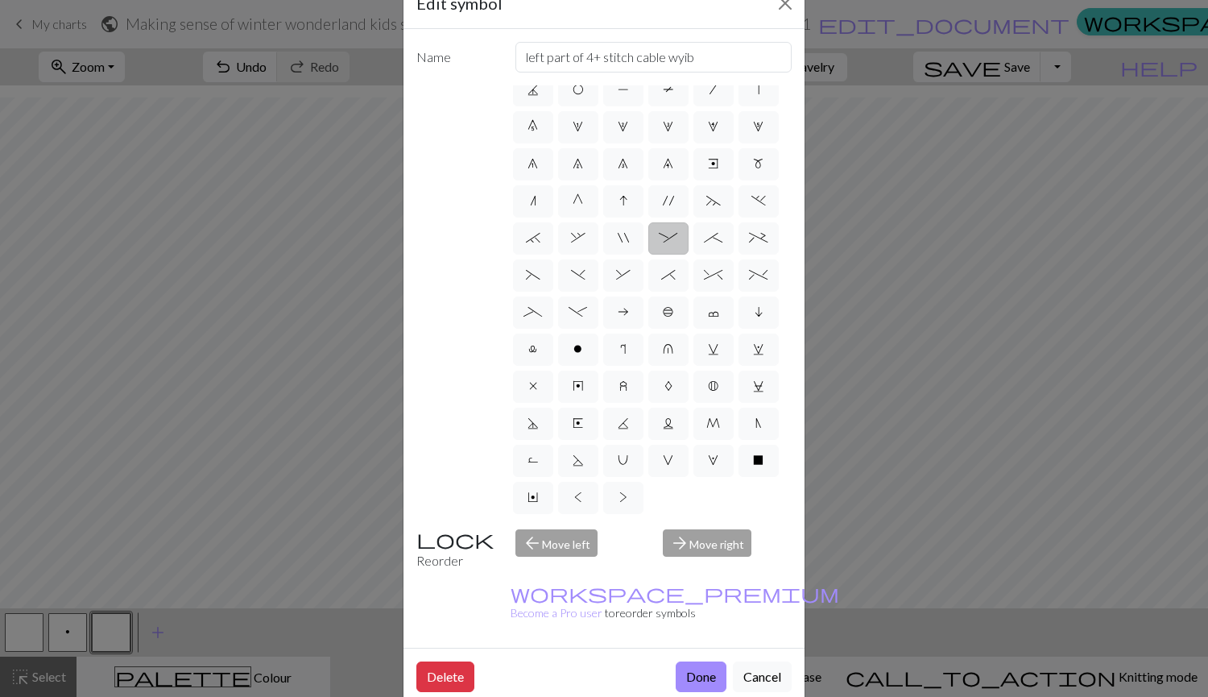
click at [721, 553] on div "arrow_forward Move right" at bounding box center [727, 549] width 148 height 41
click at [693, 661] on button "Done" at bounding box center [701, 676] width 51 height 31
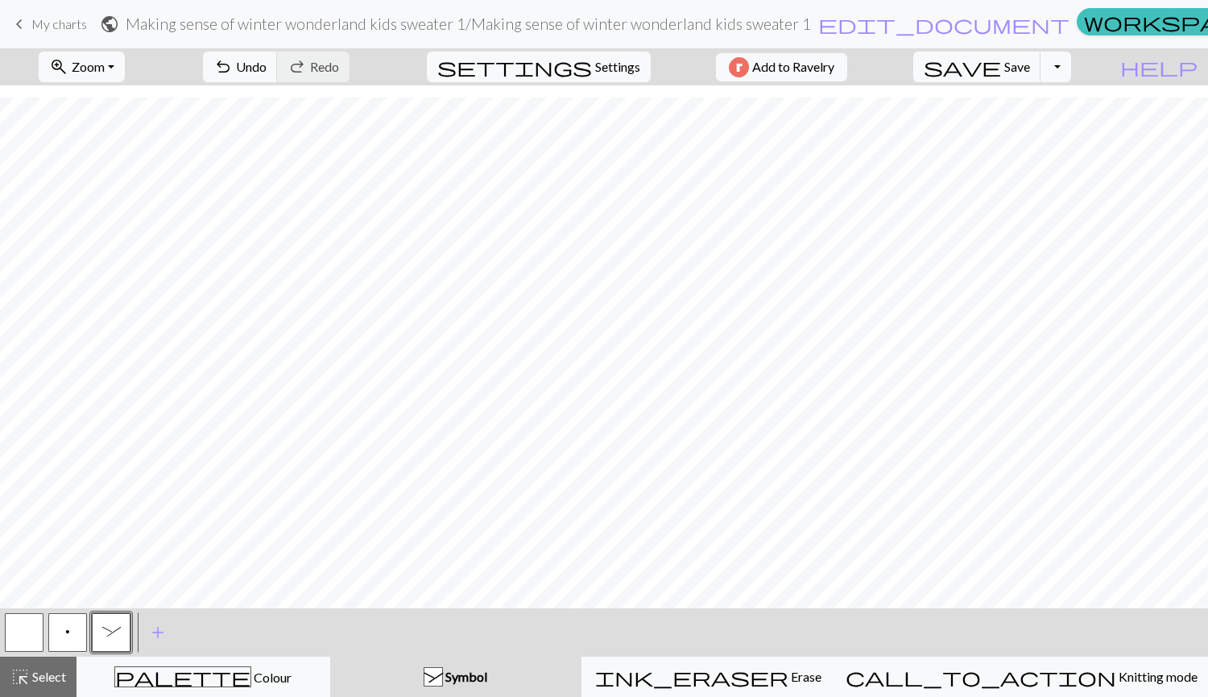
click at [19, 629] on button "button" at bounding box center [24, 632] width 39 height 39
click at [148, 627] on span "add" at bounding box center [157, 632] width 19 height 23
click at [156, 637] on button "button" at bounding box center [154, 632] width 39 height 39
click at [155, 628] on button "button" at bounding box center [154, 632] width 39 height 39
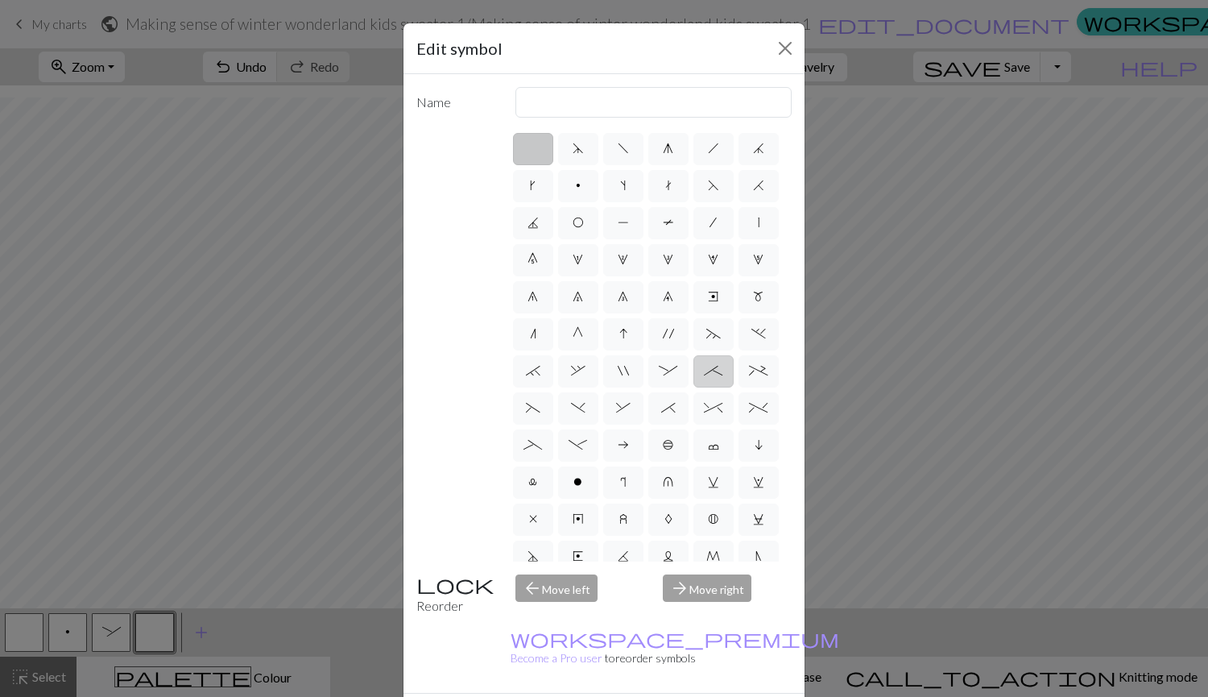
click at [704, 377] on span ";" at bounding box center [713, 370] width 19 height 13
click at [704, 371] on input ";" at bounding box center [709, 366] width 10 height 10
radio input "true"
type input "right part of 4+ stitch cable wyib"
click at [542, 451] on span "_" at bounding box center [533, 444] width 19 height 13
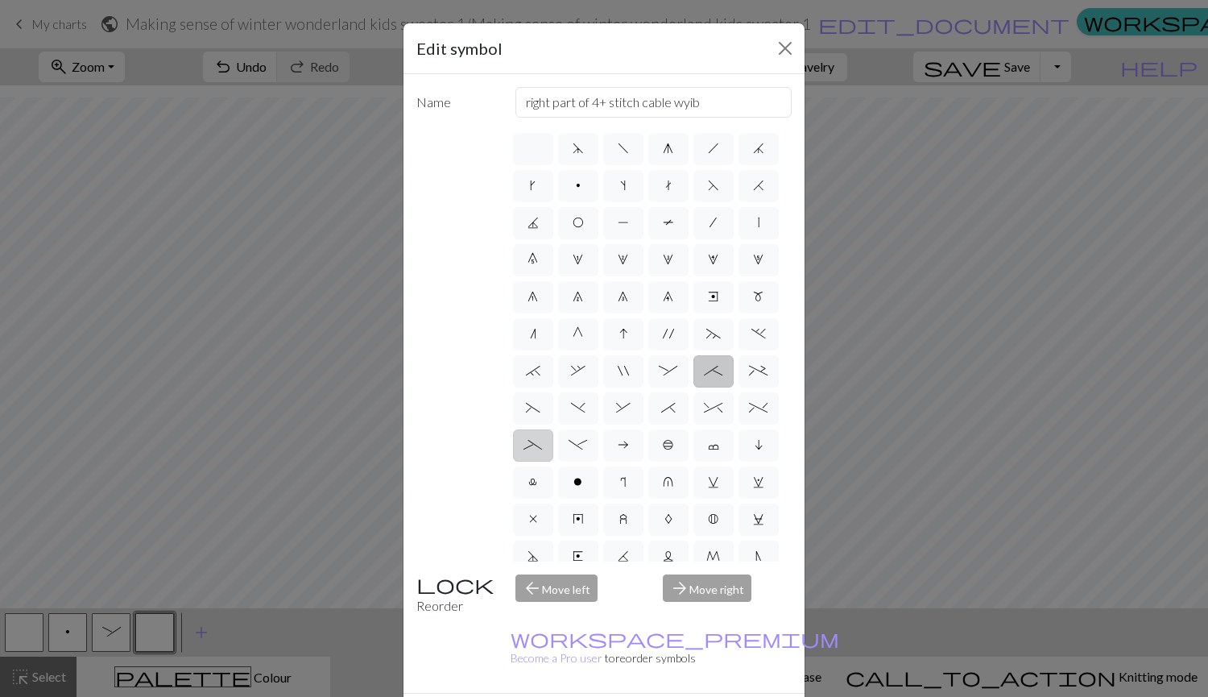
click at [534, 446] on input "_" at bounding box center [529, 440] width 10 height 10
radio input "true"
type input "Left part of left 4+ cable"
click at [599, 462] on label "-" at bounding box center [578, 445] width 40 height 32
click at [579, 446] on input "-" at bounding box center [574, 440] width 10 height 10
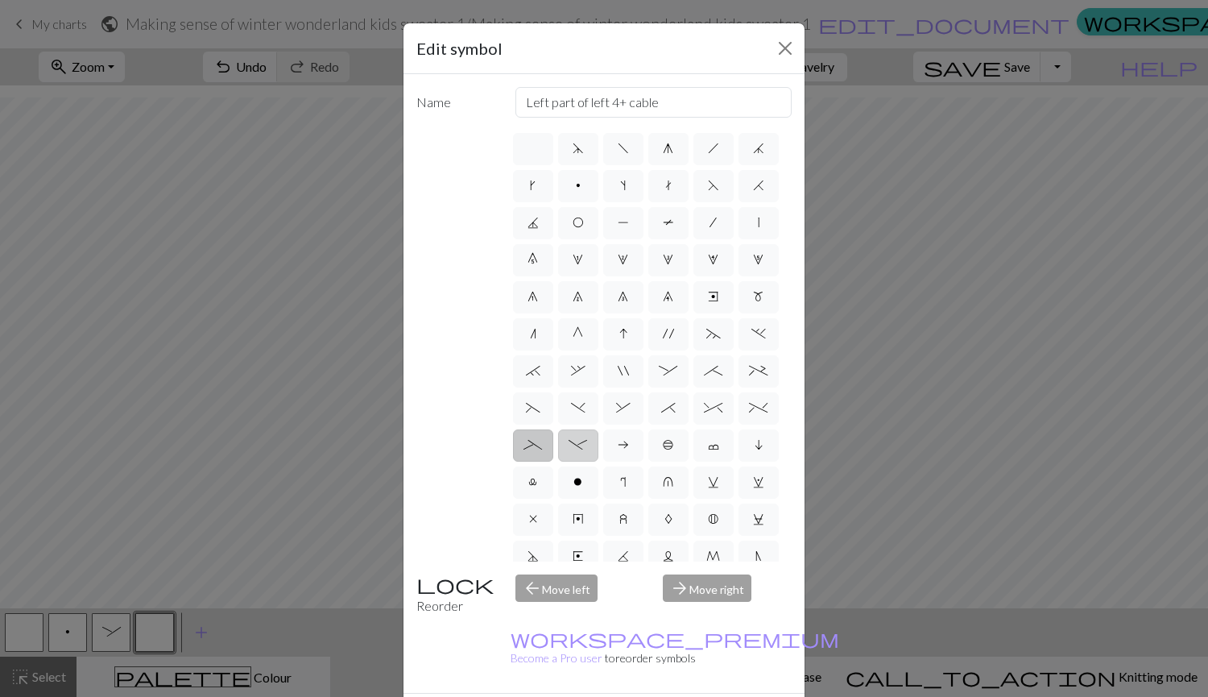
radio input "true"
type input "Right part of left 4+ cable"
click at [599, 462] on label "-" at bounding box center [578, 445] width 40 height 32
click at [579, 446] on input "-" at bounding box center [574, 440] width 10 height 10
click at [542, 451] on span "_" at bounding box center [533, 444] width 19 height 13
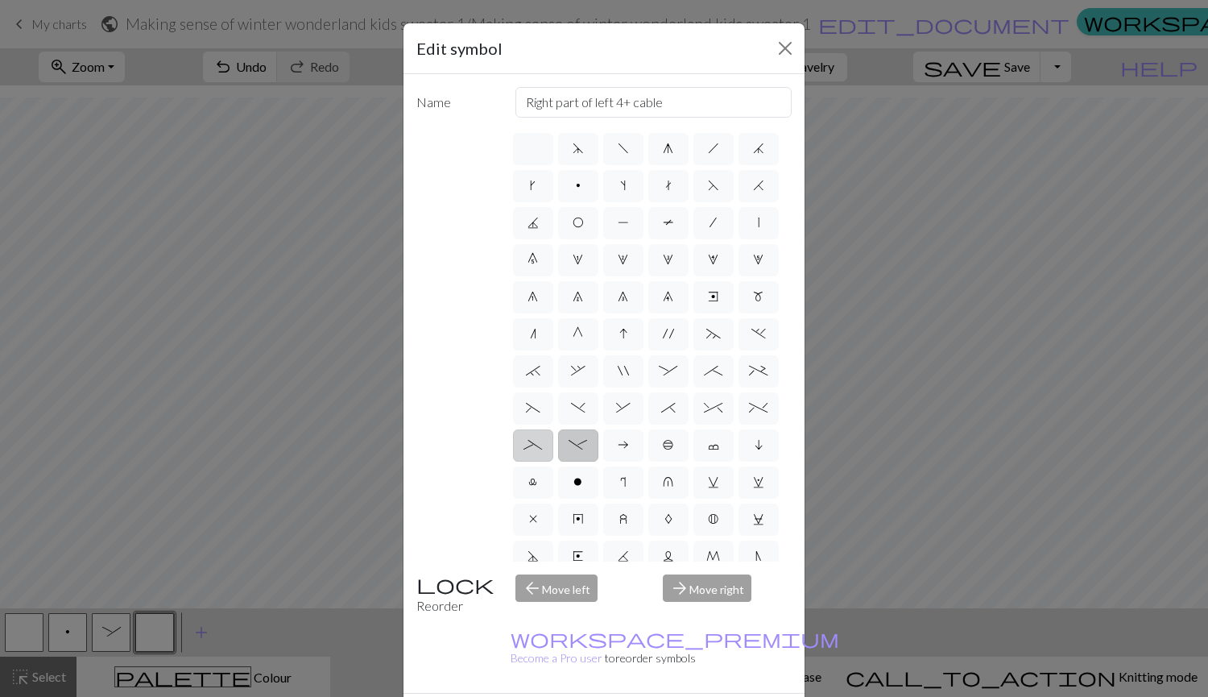
click at [534, 446] on input "_" at bounding box center [529, 440] width 10 height 10
radio input "true"
type input "Left part of left 4+ cable"
click at [587, 451] on span "-" at bounding box center [578, 444] width 19 height 13
click at [579, 446] on input "-" at bounding box center [574, 440] width 10 height 10
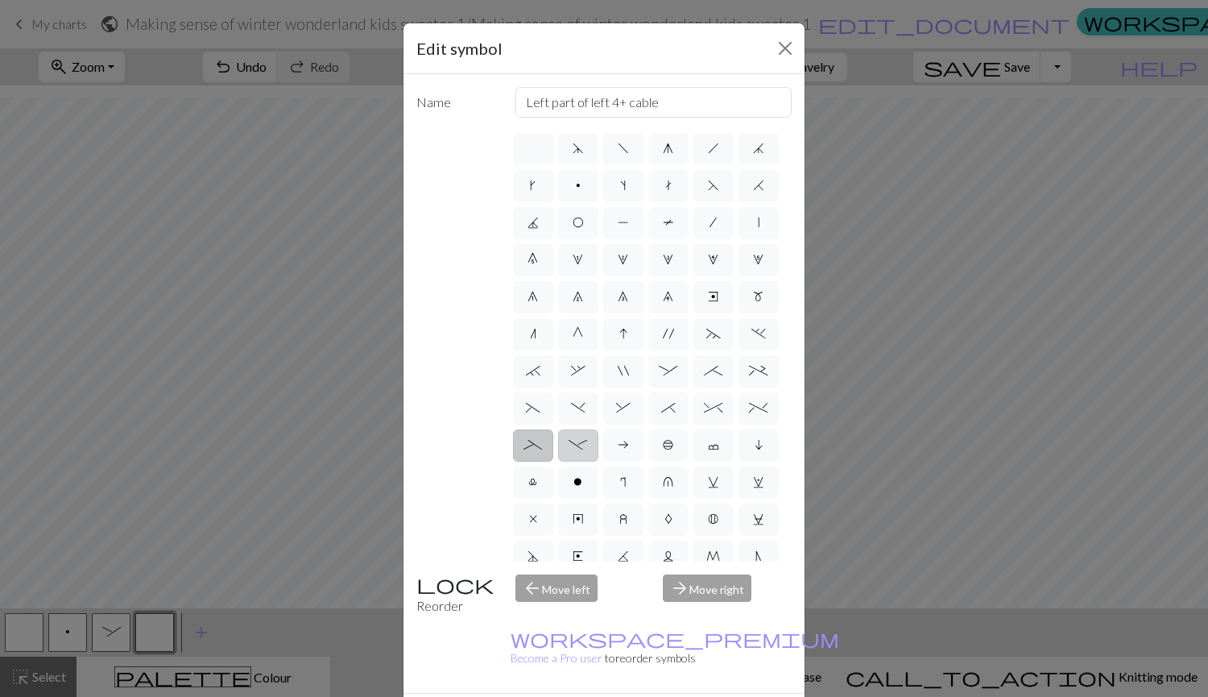
radio input "true"
type input "Right part of left 4+ cable"
click at [678, 377] on span ":" at bounding box center [668, 370] width 19 height 13
click at [669, 371] on input ":" at bounding box center [664, 366] width 10 height 10
radio input "true"
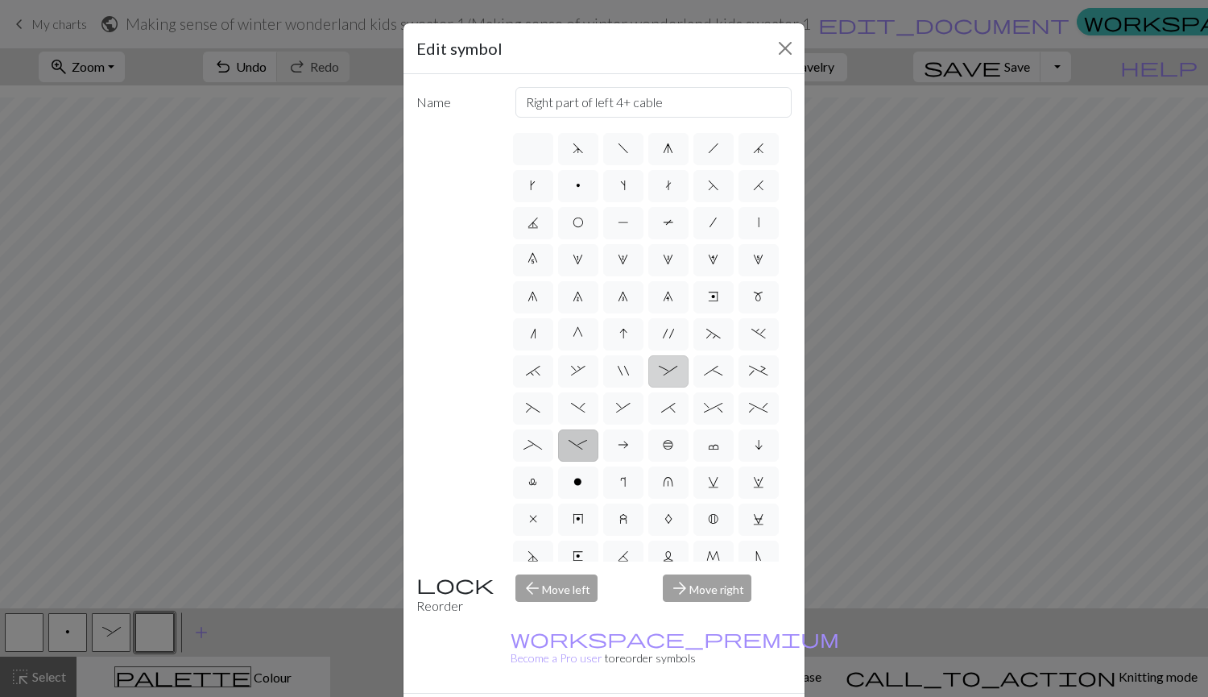
type input "left part of 4+ stitch cable wyib"
click at [752, 340] on span "." at bounding box center [759, 333] width 15 height 13
click at [752, 334] on input "." at bounding box center [757, 329] width 10 height 10
radio input "true"
type input "3+ stitch left twist"
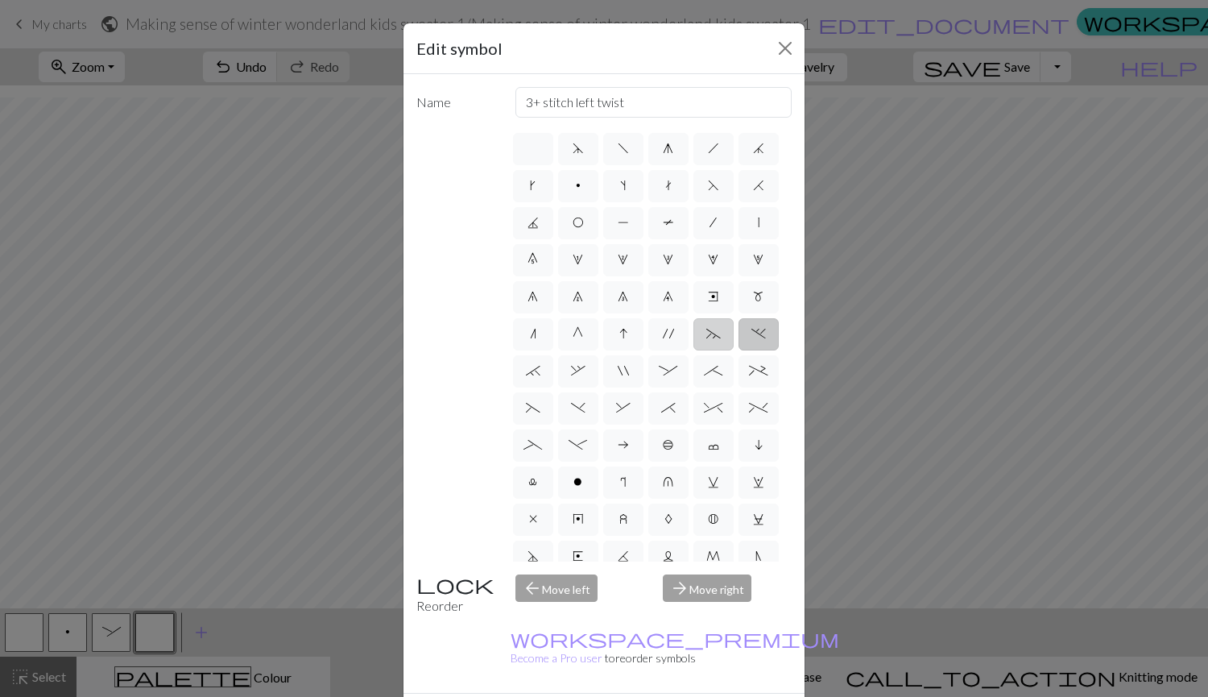
click at [712, 340] on span "~" at bounding box center [714, 333] width 15 height 13
click at [712, 334] on input "~" at bounding box center [712, 329] width 10 height 10
radio input "true"
click at [689, 388] on label ":" at bounding box center [669, 371] width 40 height 32
click at [669, 371] on input ":" at bounding box center [664, 366] width 10 height 10
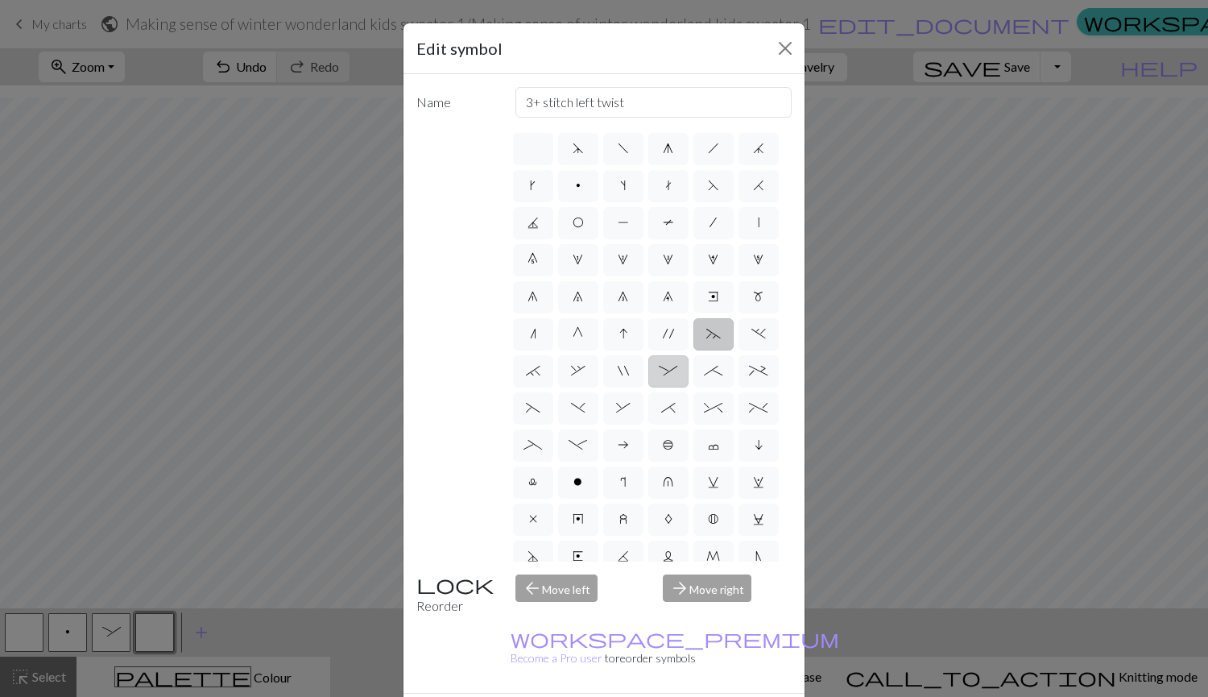
radio input "true"
type input "left part of 4+ stitch cable wyib"
click at [704, 377] on span ";" at bounding box center [713, 370] width 19 height 13
click at [704, 371] on input ";" at bounding box center [709, 366] width 10 height 10
radio input "true"
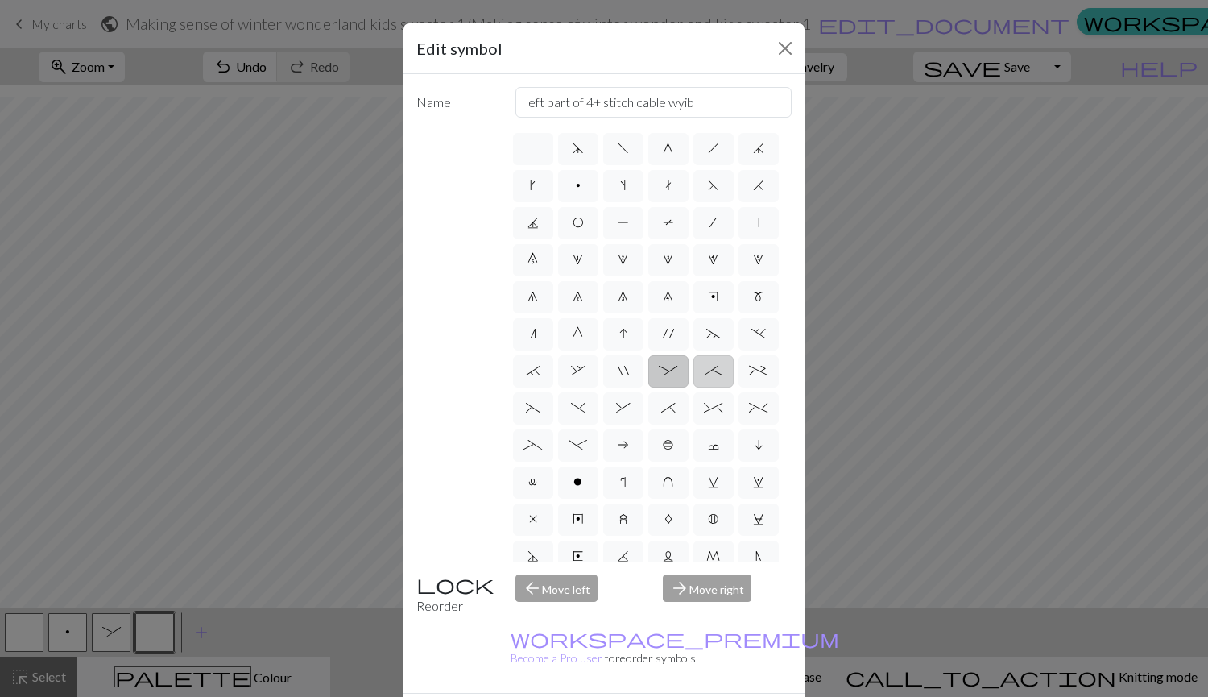
type input "right part of 4+ stitch cable wyib"
